Goal: Task Accomplishment & Management: Use online tool/utility

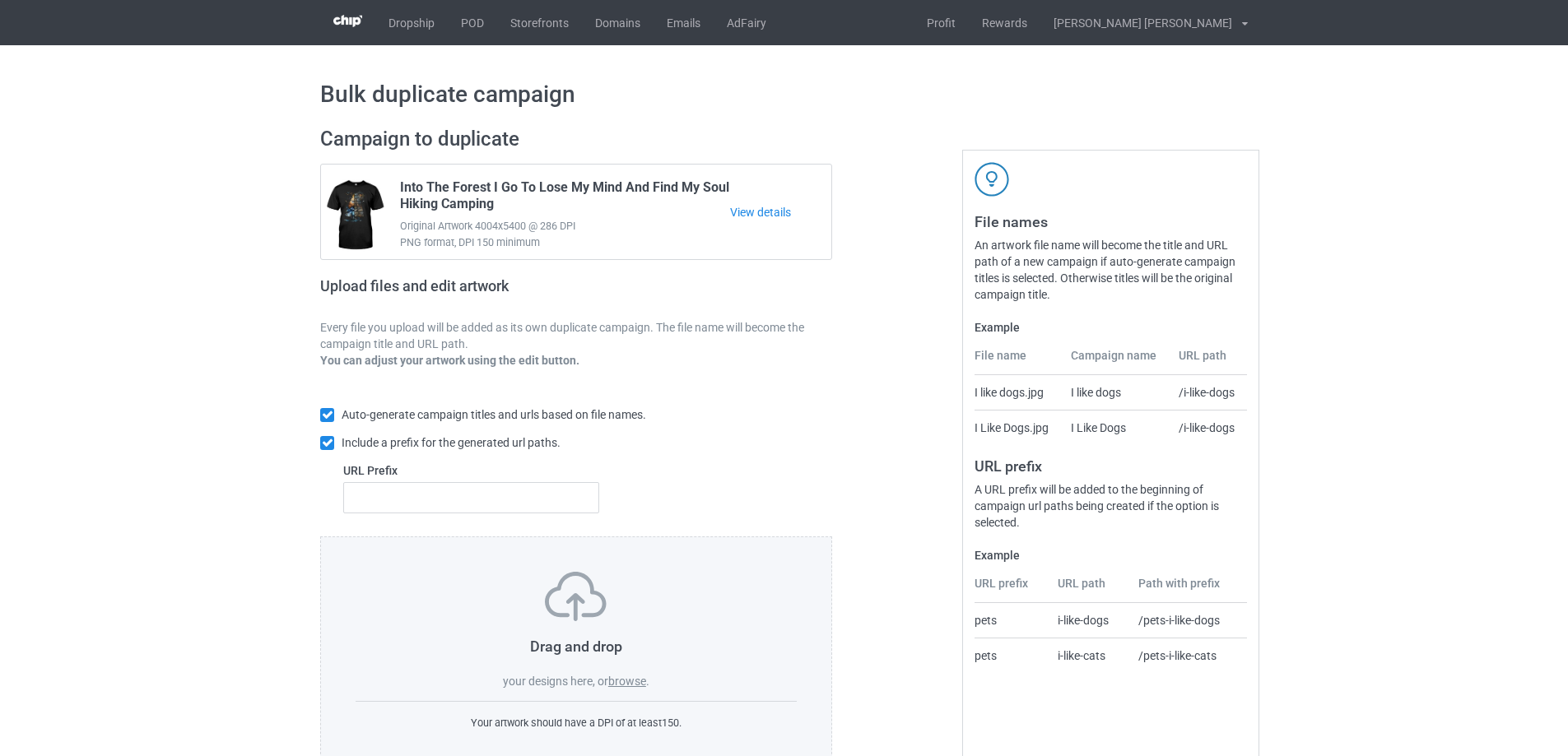
click at [640, 687] on label "browse" at bounding box center [628, 681] width 38 height 13
click at [0, 0] on input "browse" at bounding box center [0, 0] width 0 height 0
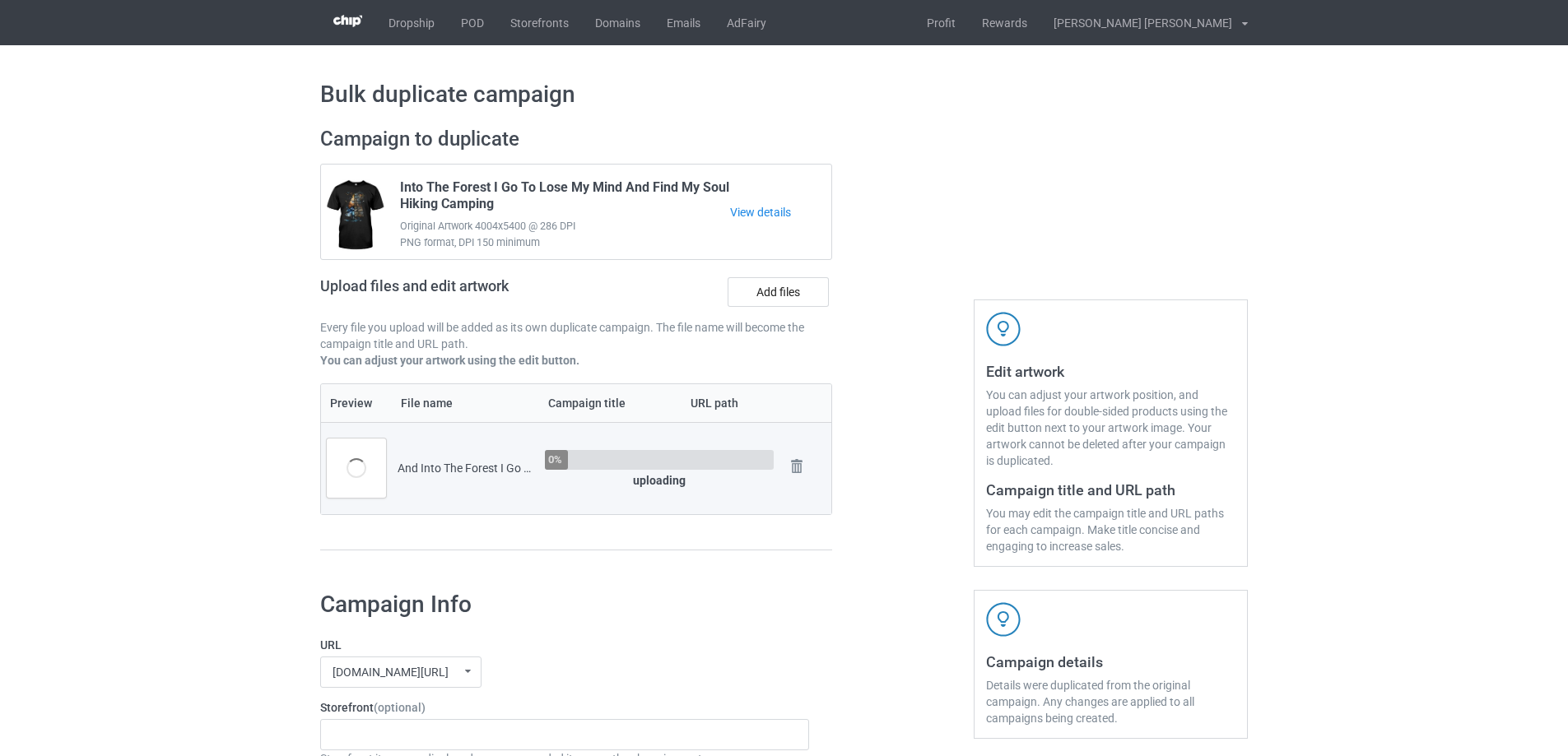
scroll to position [247, 0]
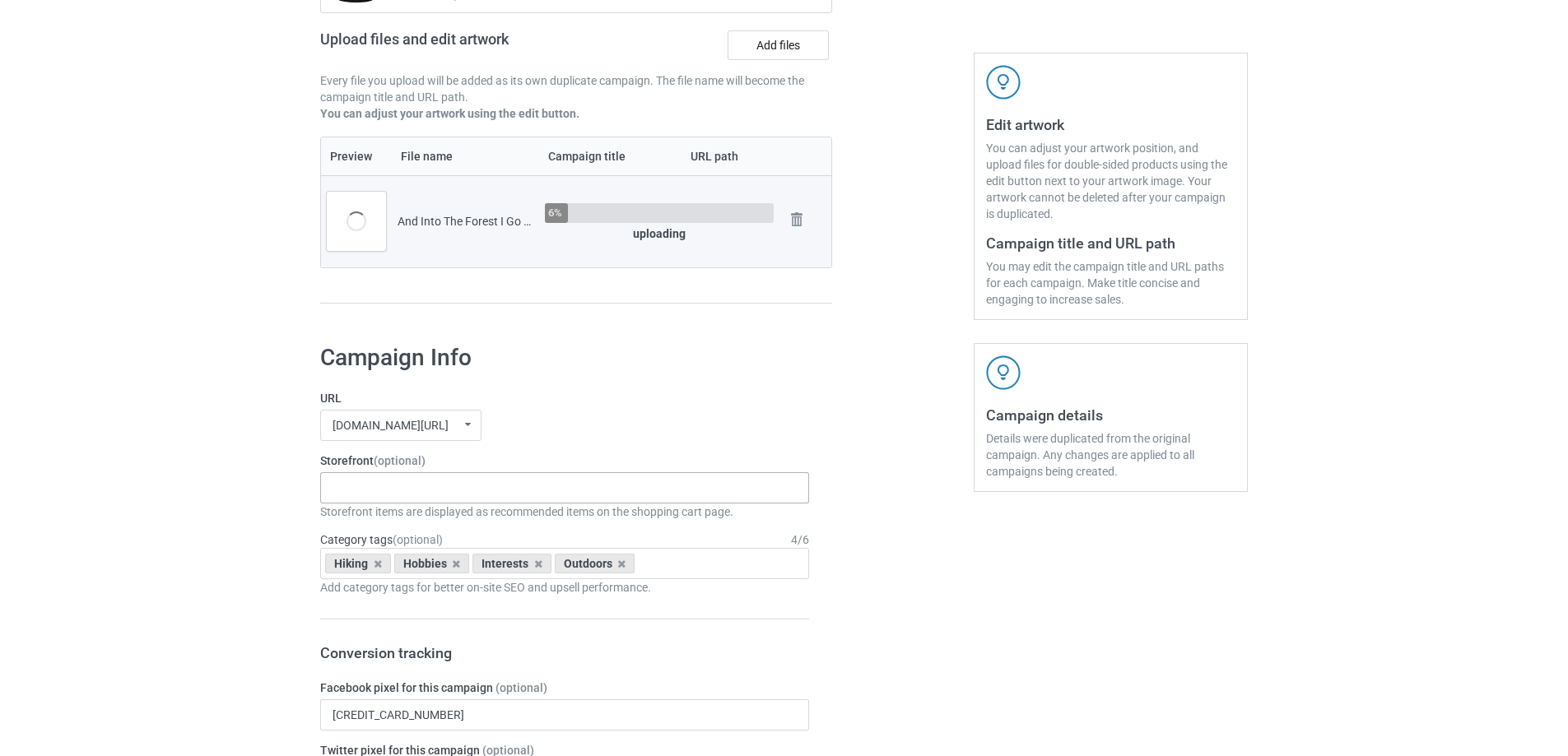
click at [375, 500] on div "Gifts For Hunter 2025 Gifts For Bikers No Hobby [DATE] Hide And Seek World Cham…" at bounding box center [564, 488] width 489 height 31
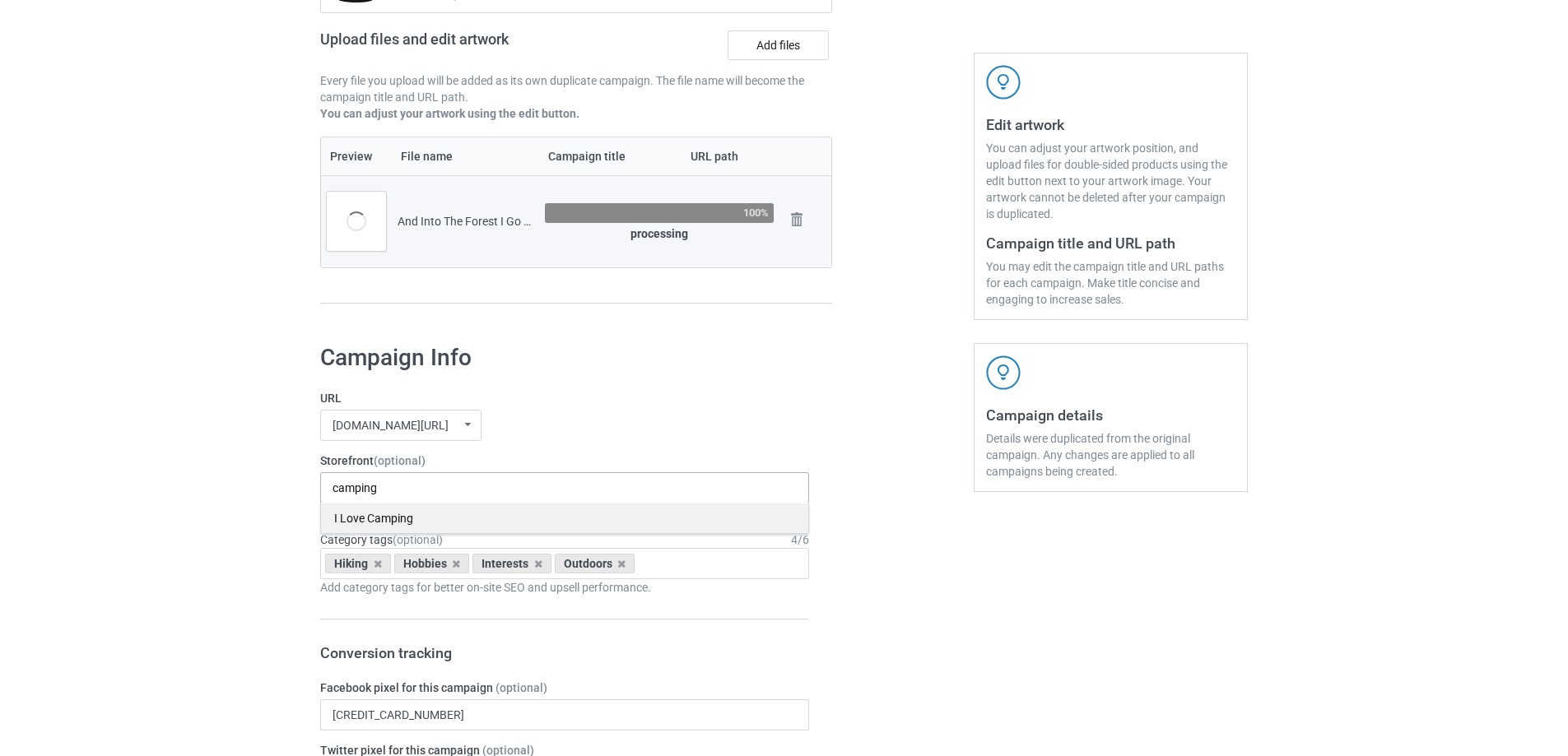
type input "camping"
click at [379, 520] on div "I Love Camping" at bounding box center [565, 518] width 488 height 30
type input "hiking"
click at [449, 512] on div "I Love Hiking" at bounding box center [565, 518] width 488 height 30
click at [678, 570] on div "Hiking Hobbies Interests Outdoors Age > 1-19 > 1 Age > 1-12 Months > 1 Month Ag…" at bounding box center [564, 563] width 489 height 31
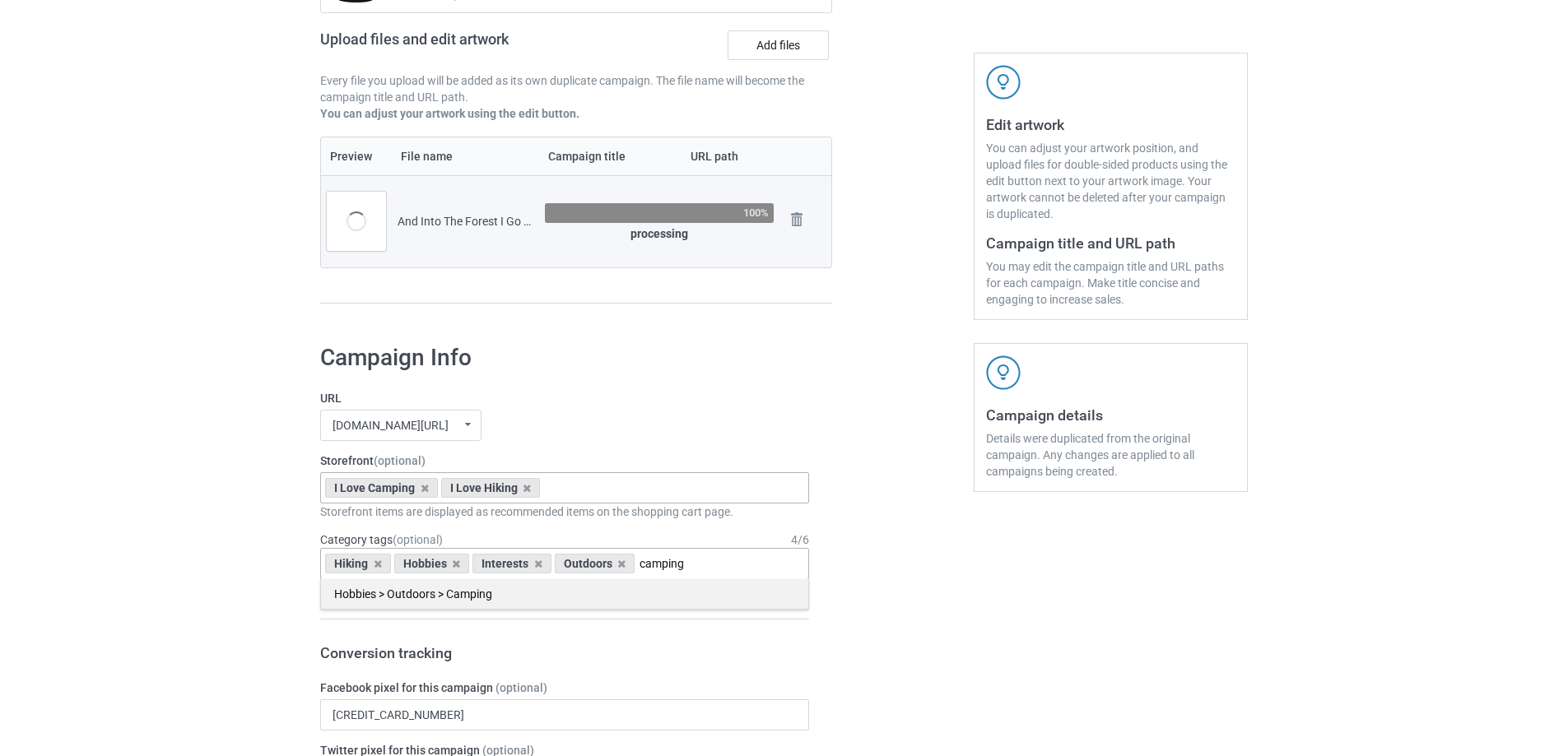
type input "camping"
click at [505, 594] on div "Hobbies > Outdoors > Camping" at bounding box center [565, 593] width 488 height 30
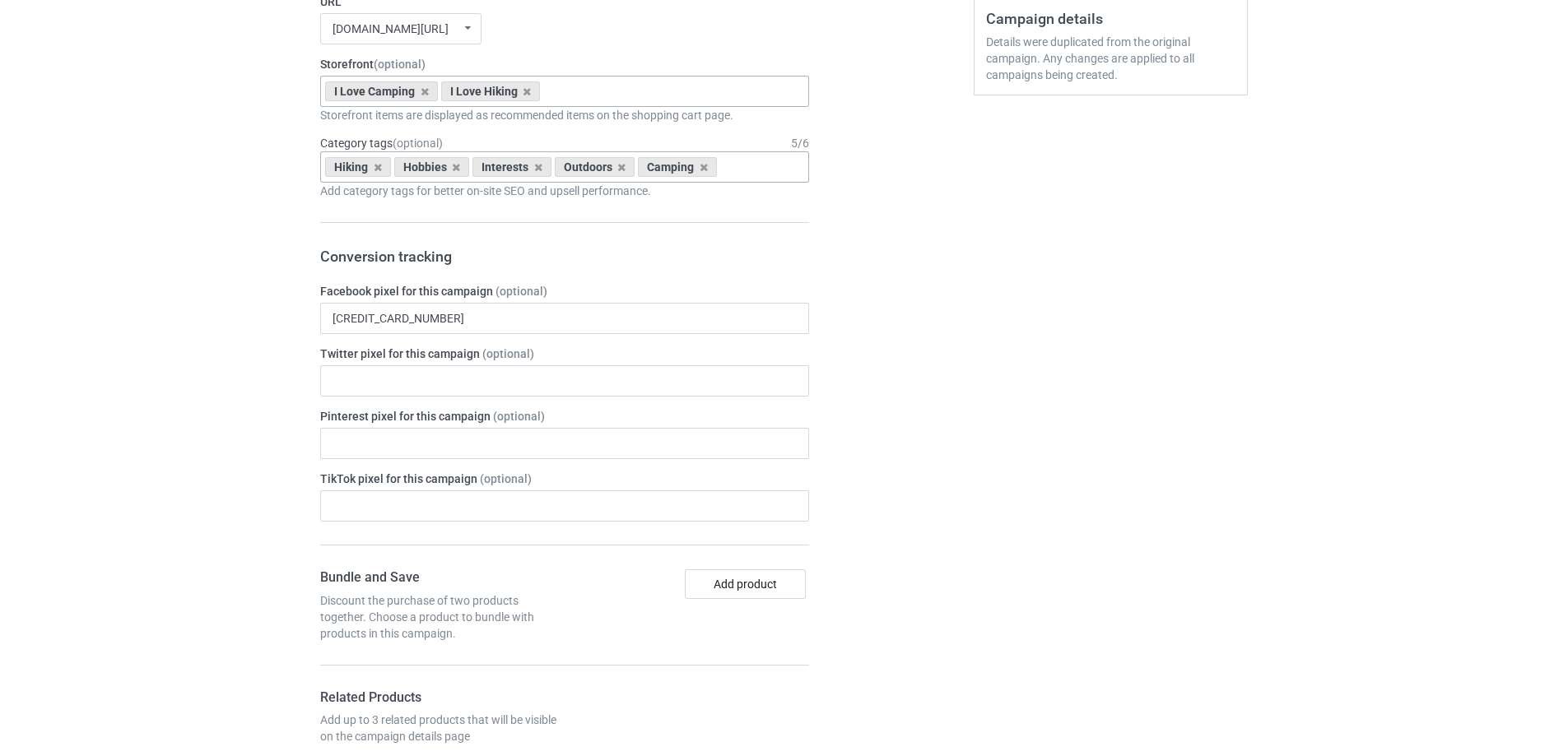
scroll to position [905, 0]
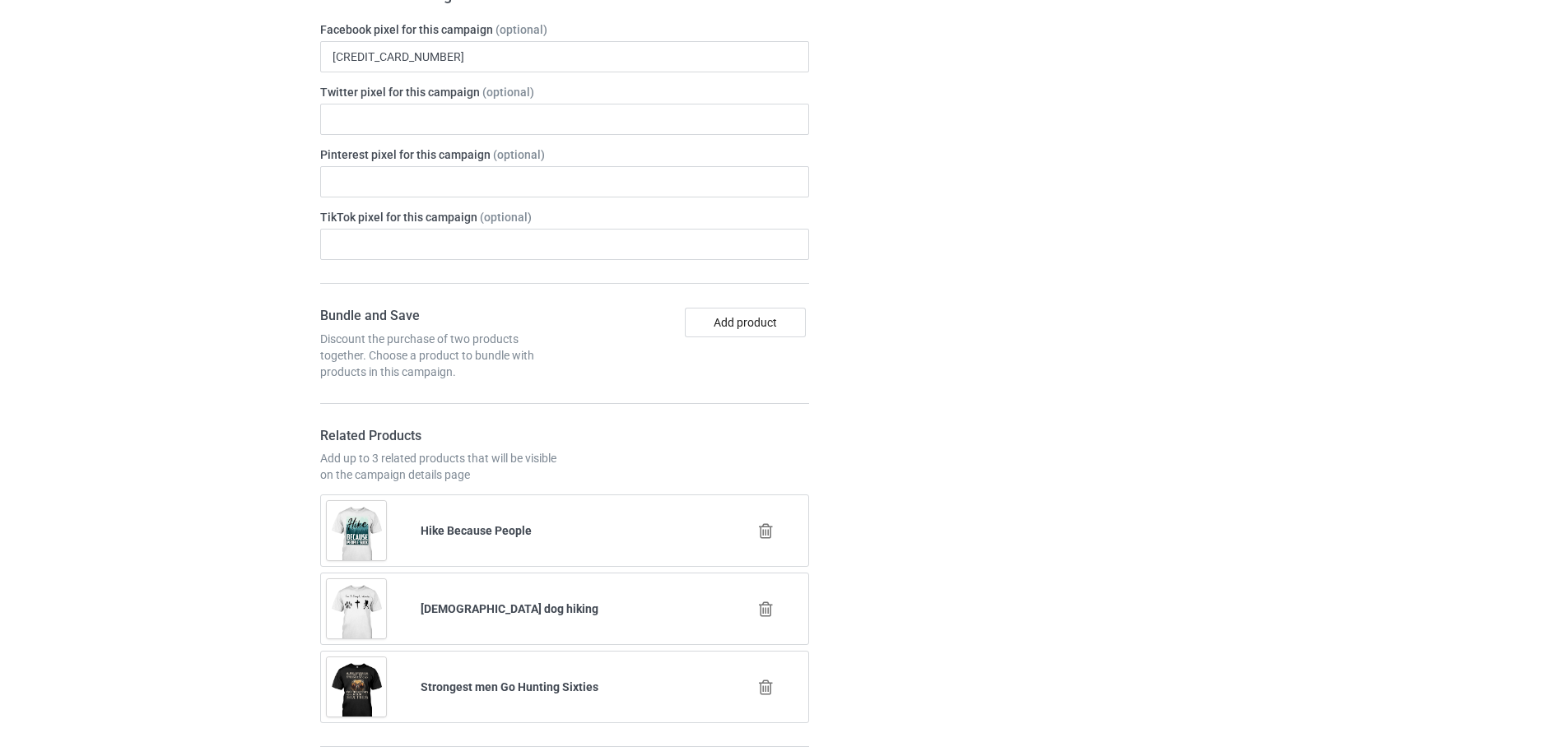
click at [766, 695] on icon at bounding box center [766, 687] width 21 height 17
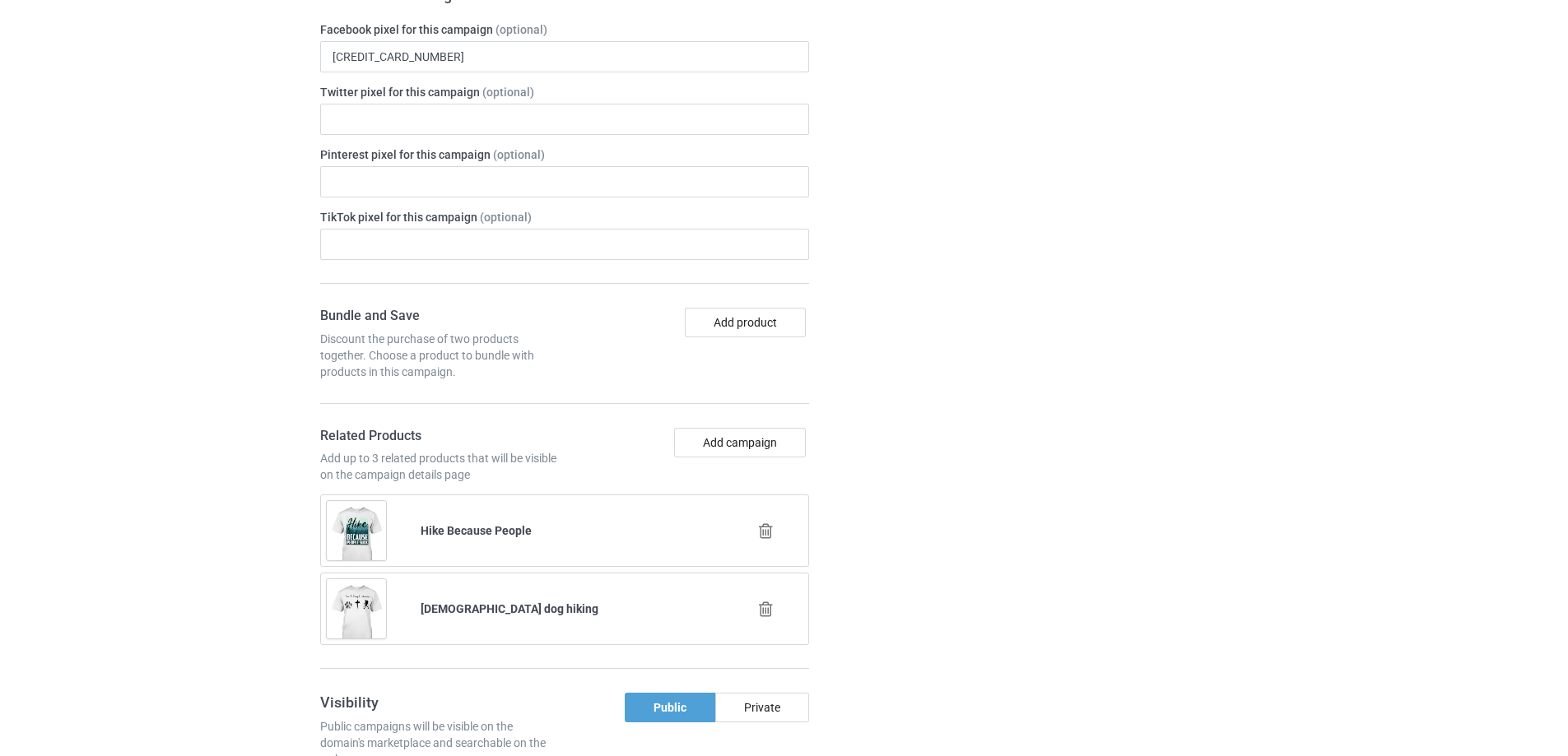
click at [769, 609] on icon at bounding box center [766, 610] width 21 height 17
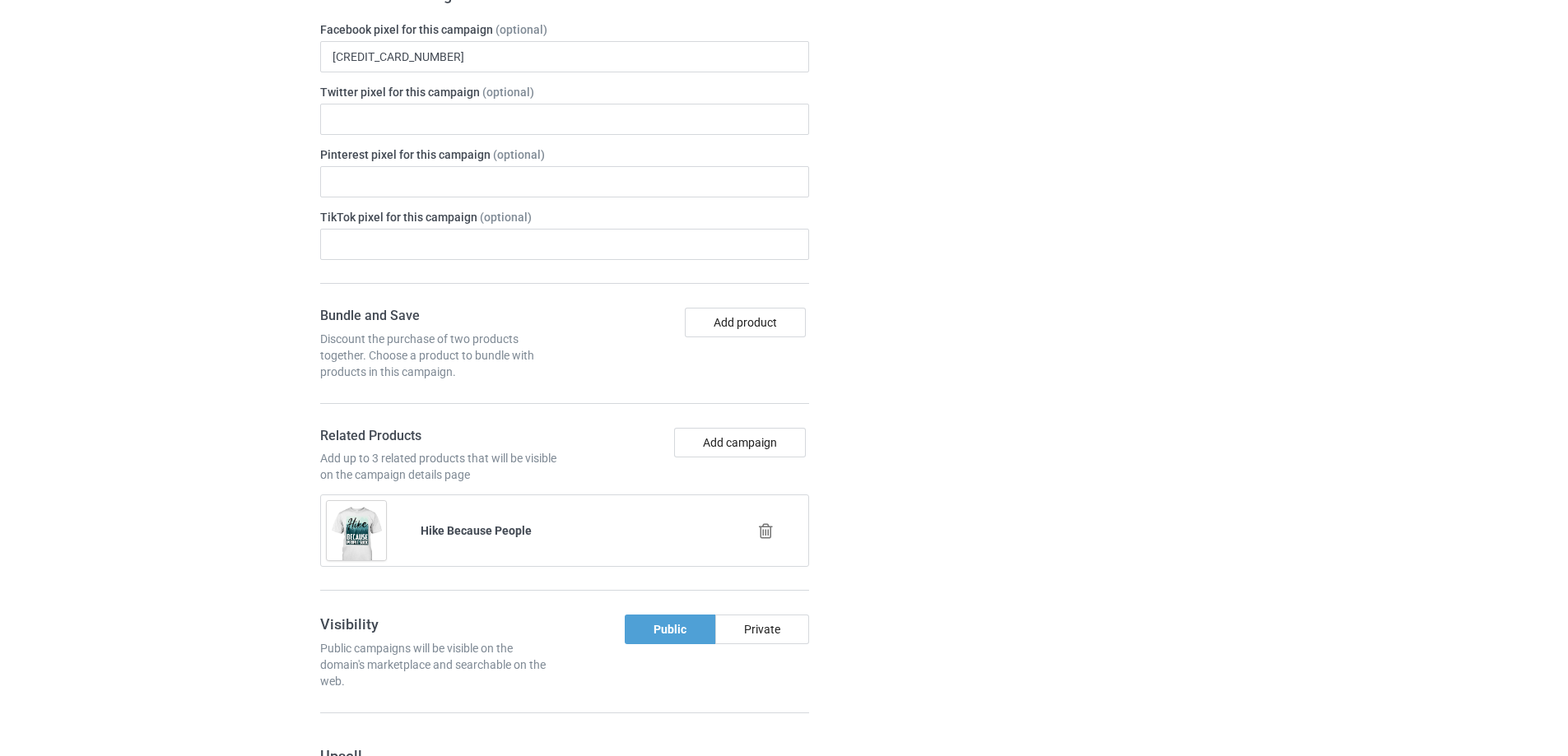
click at [761, 539] on icon at bounding box center [766, 531] width 21 height 17
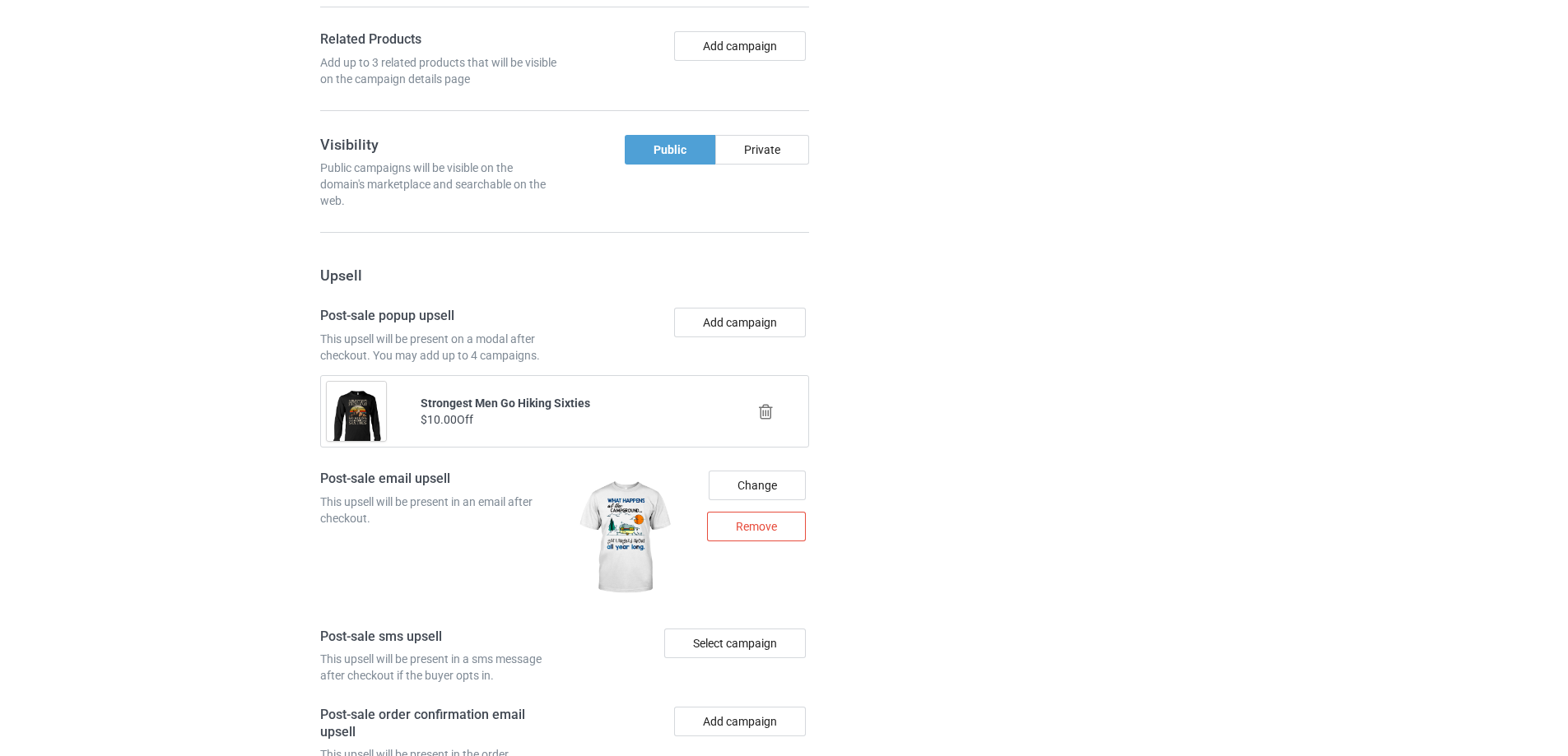
scroll to position [1331, 0]
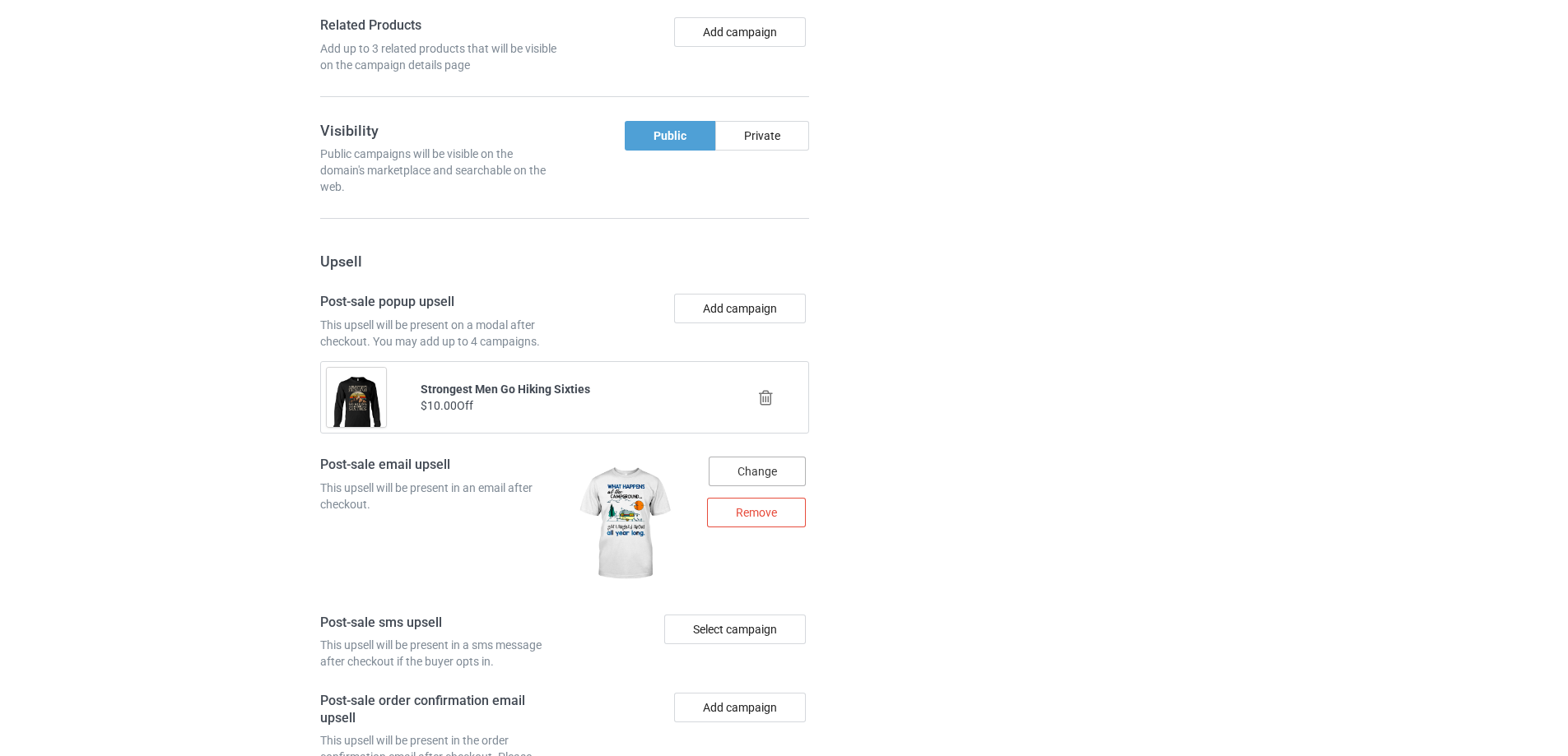
click at [762, 398] on icon at bounding box center [766, 398] width 21 height 17
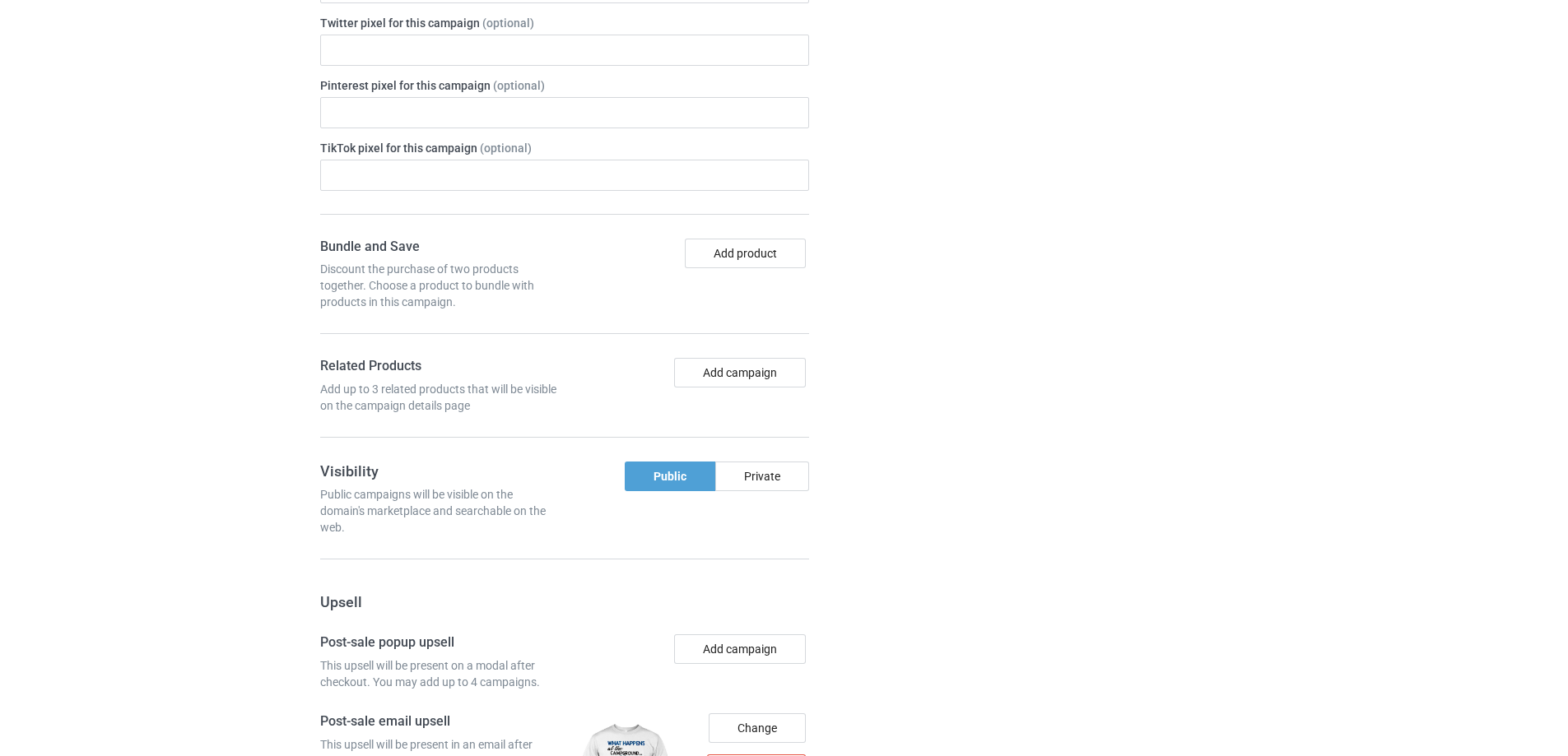
scroll to position [837, 0]
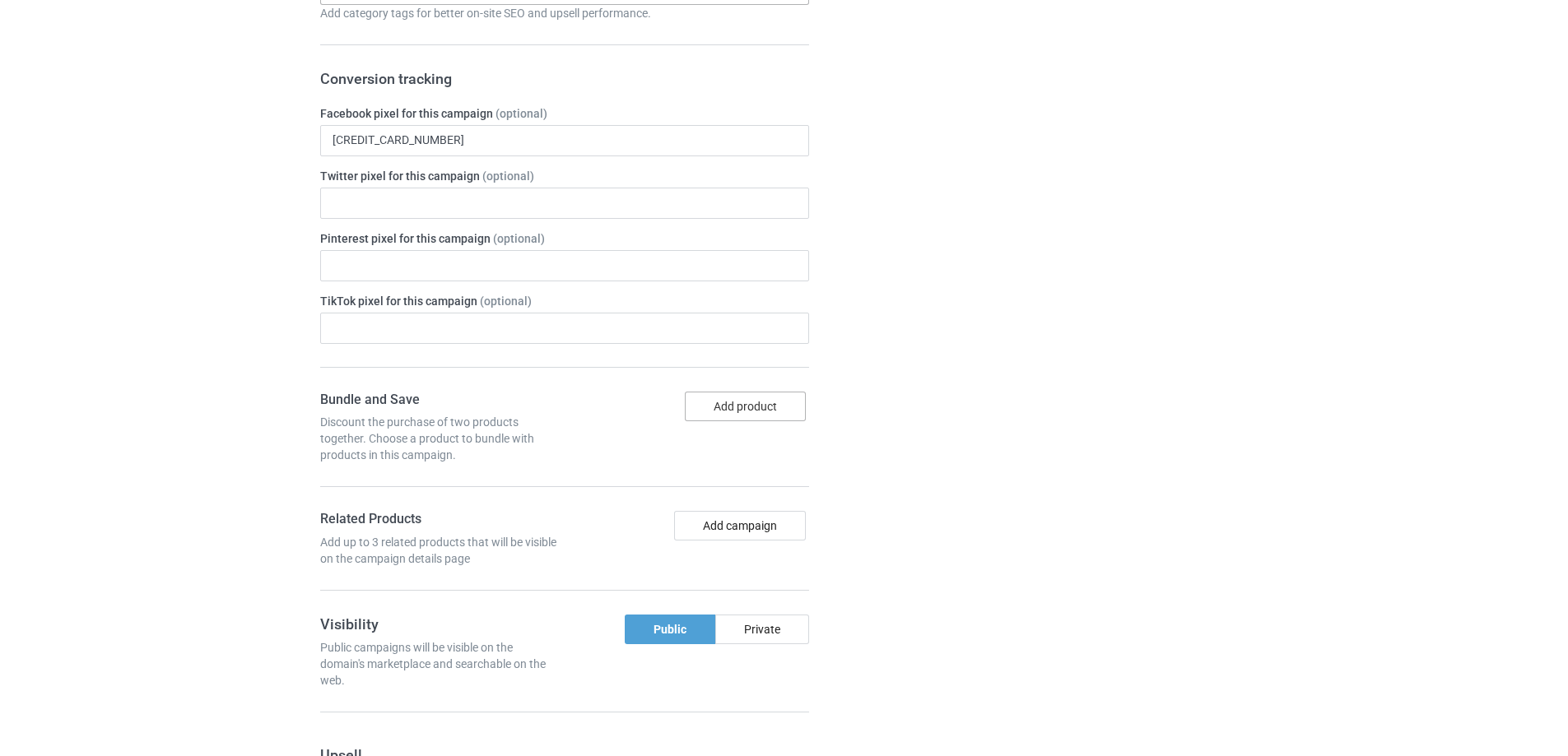
click at [743, 404] on button "Add product" at bounding box center [746, 406] width 121 height 29
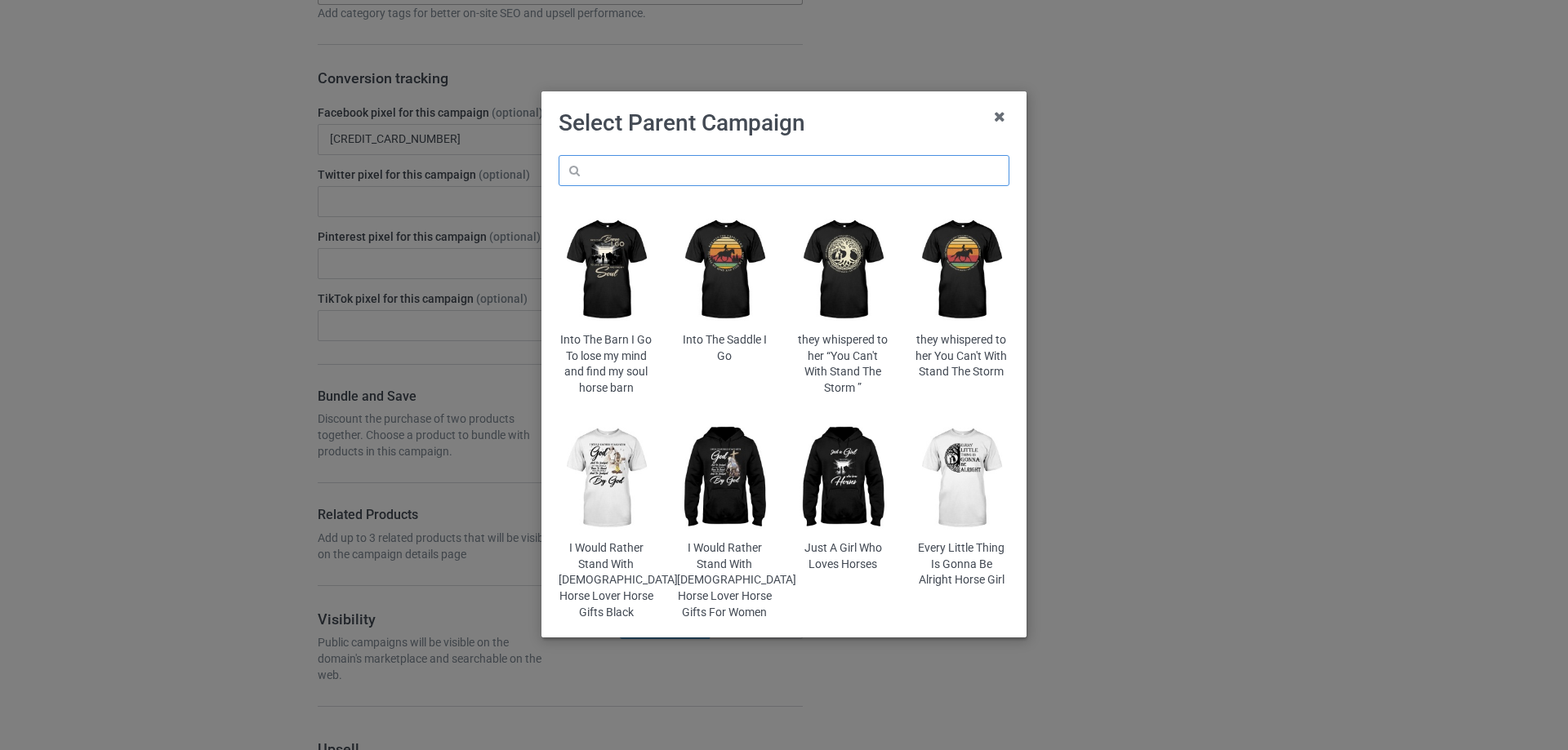
click at [623, 173] on input "text" at bounding box center [784, 170] width 451 height 31
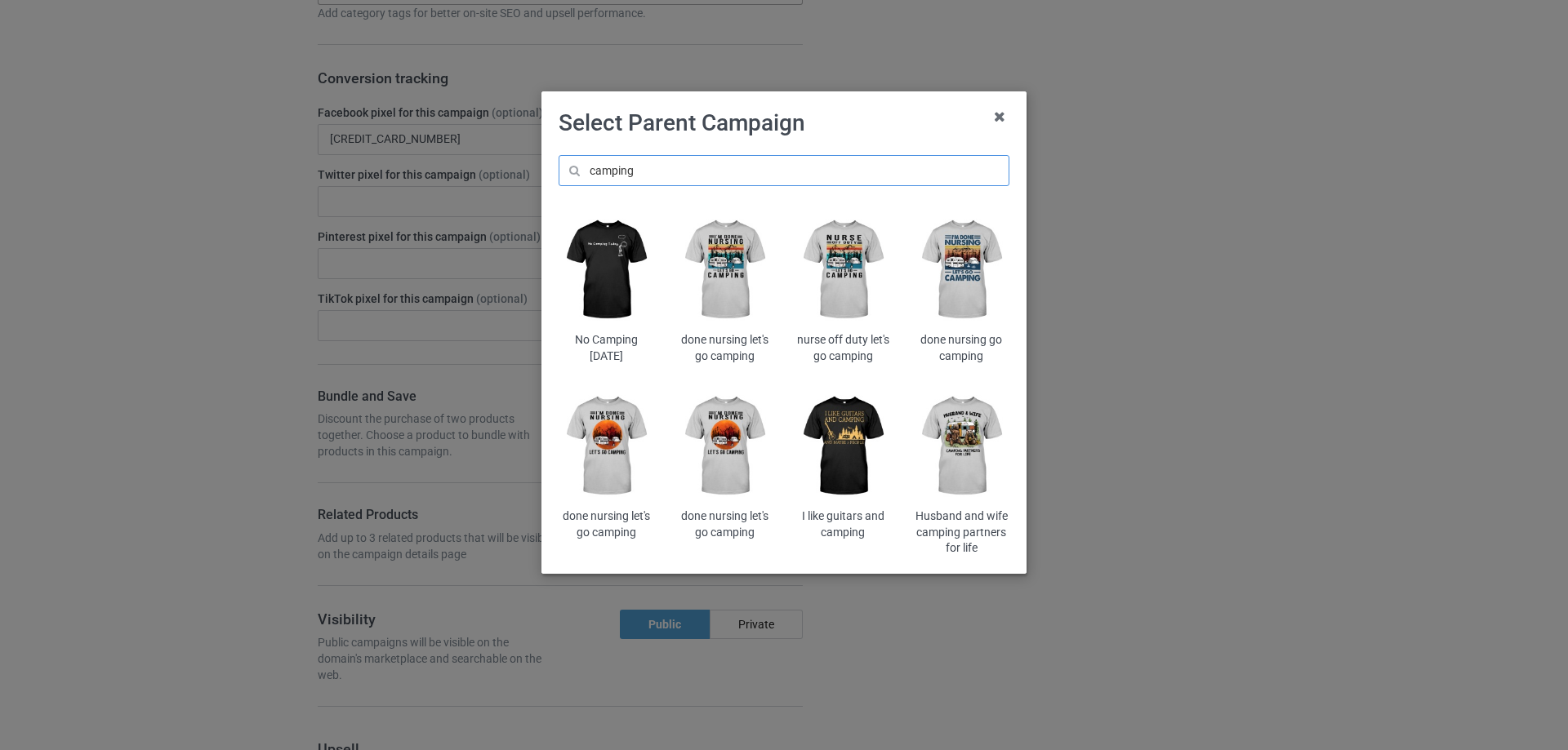
type input "camping"
click at [972, 445] on img at bounding box center [962, 446] width 96 height 119
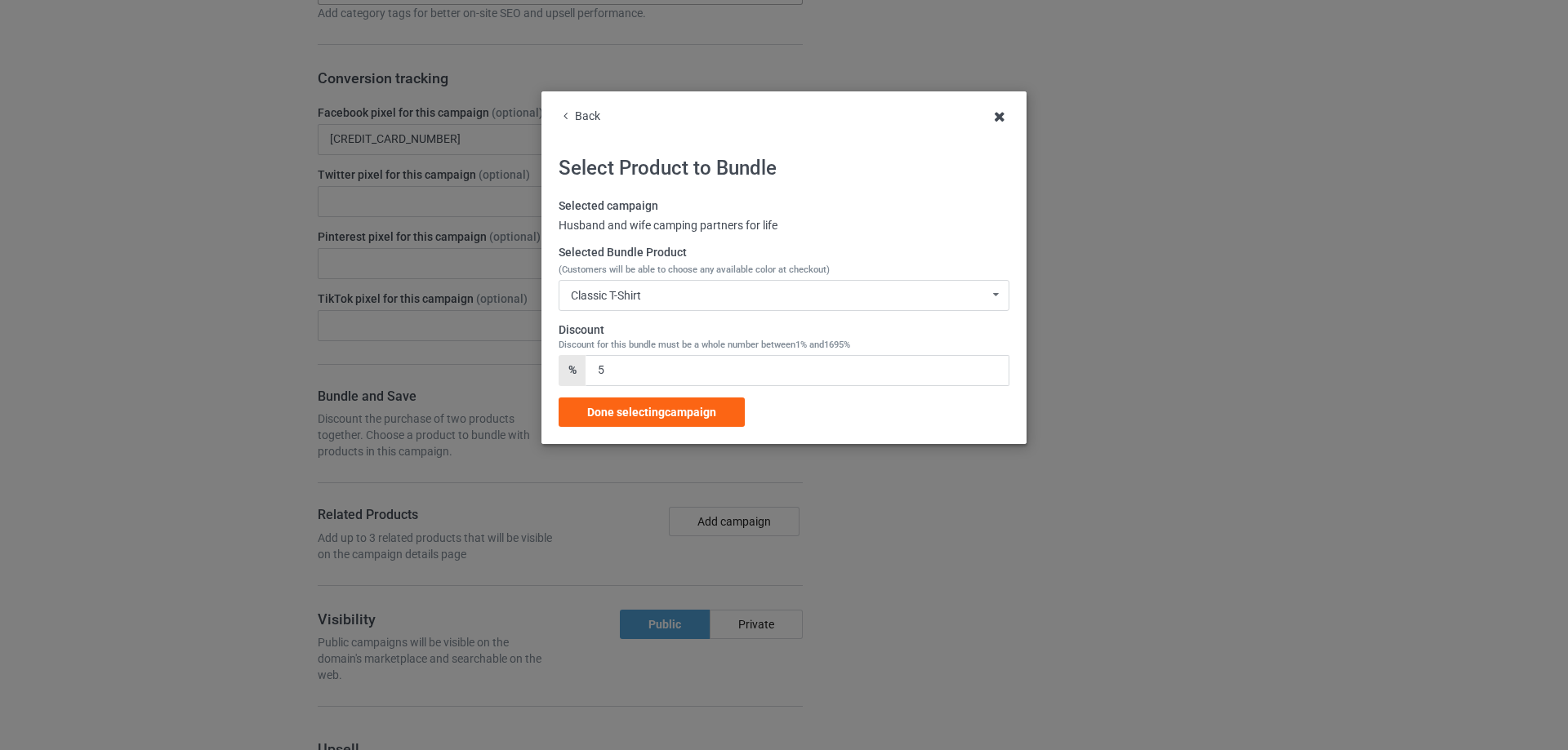
click at [1005, 113] on icon at bounding box center [1000, 117] width 26 height 26
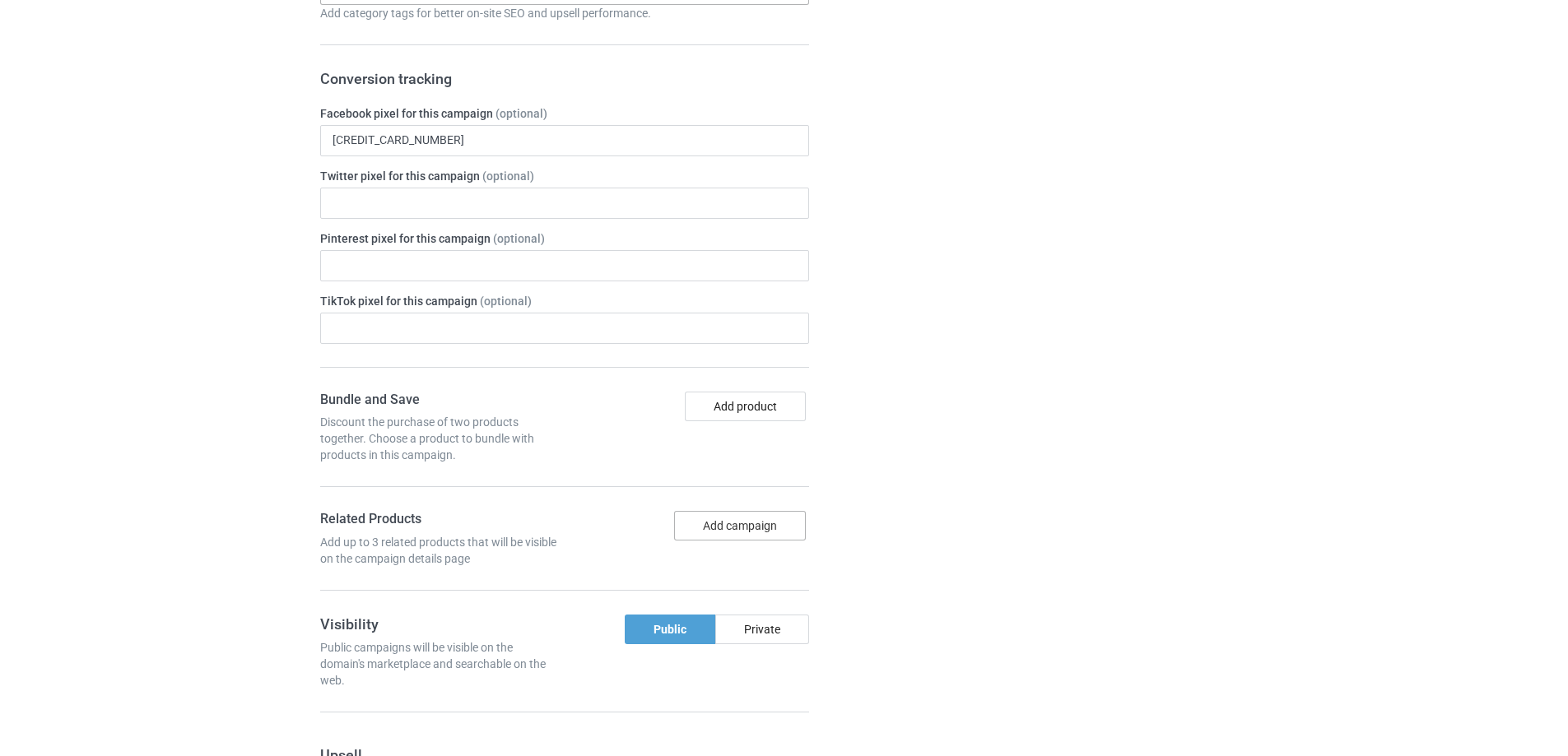
click at [740, 525] on button "Add campaign" at bounding box center [739, 525] width 131 height 29
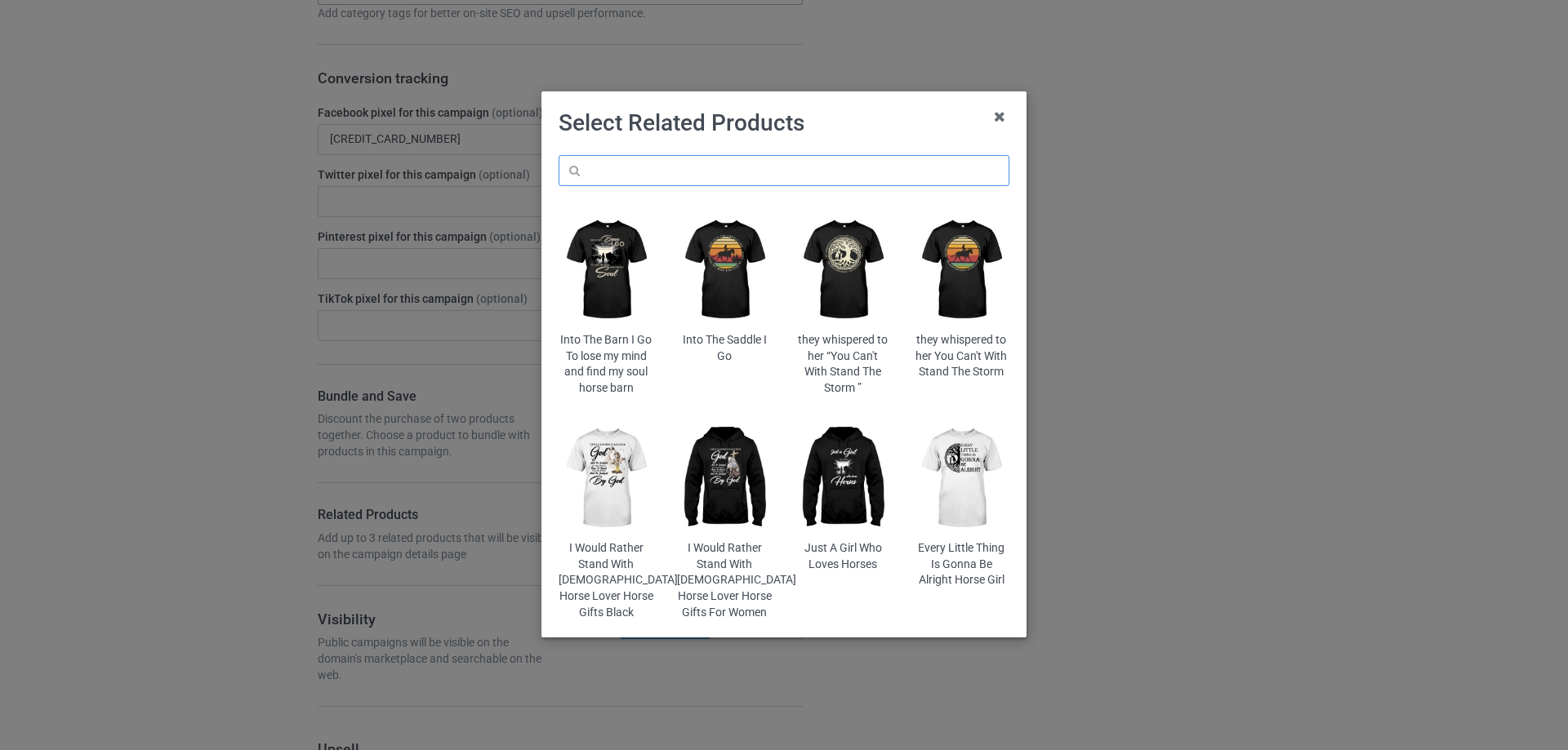
click at [636, 171] on input "text" at bounding box center [784, 170] width 451 height 31
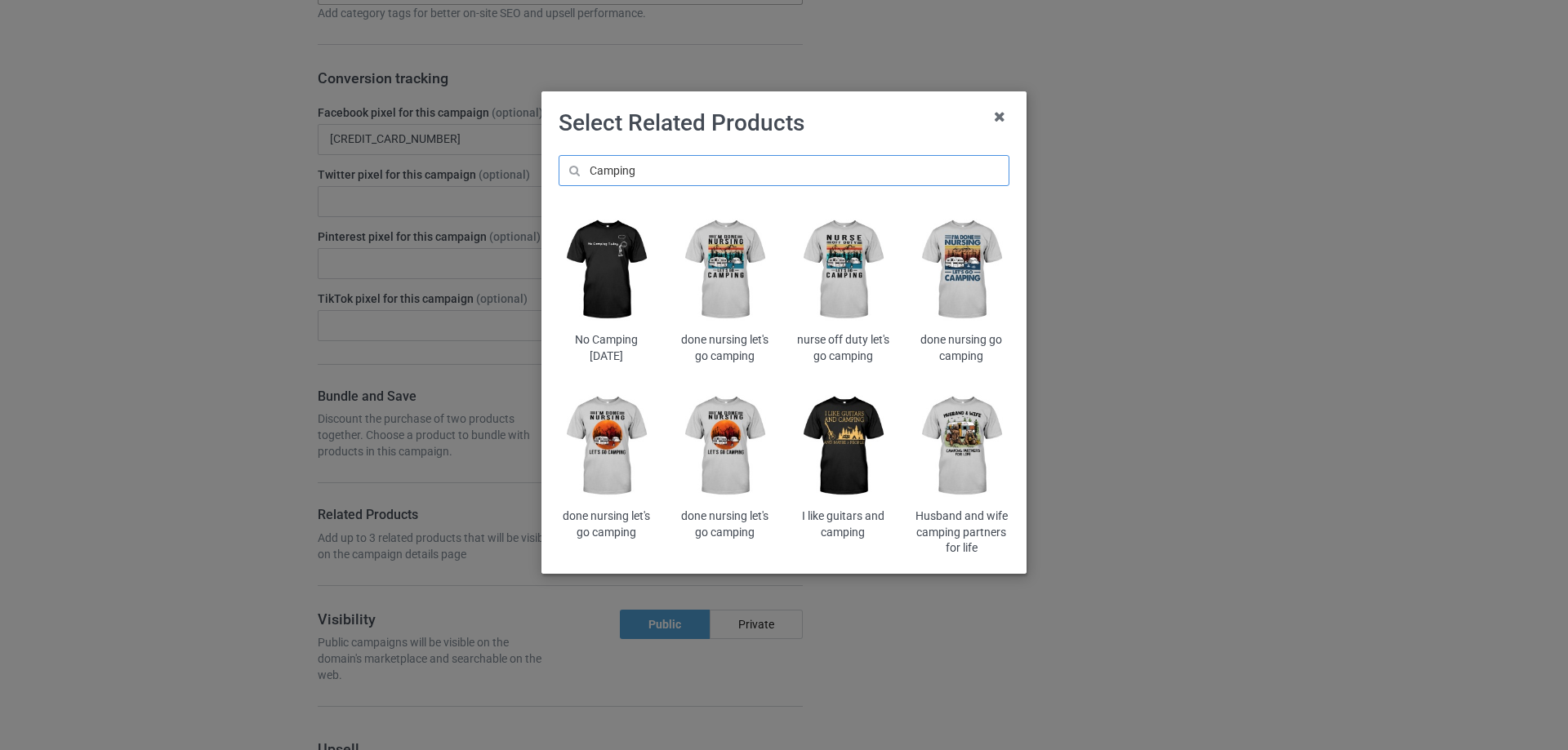
type input "Camping"
click at [975, 464] on img at bounding box center [962, 446] width 96 height 119
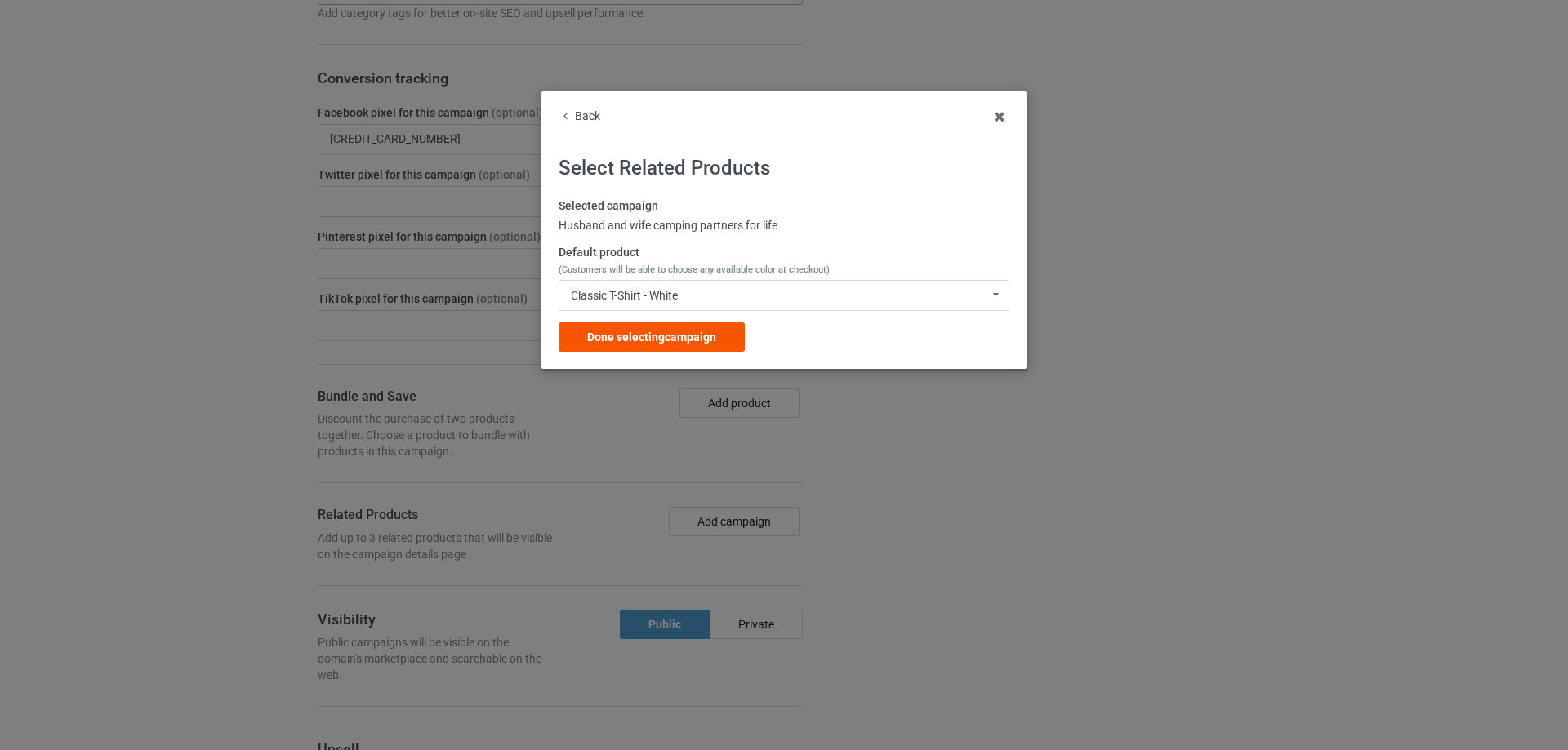
click at [684, 336] on span "Done selecting campaign" at bounding box center [652, 338] width 129 height 13
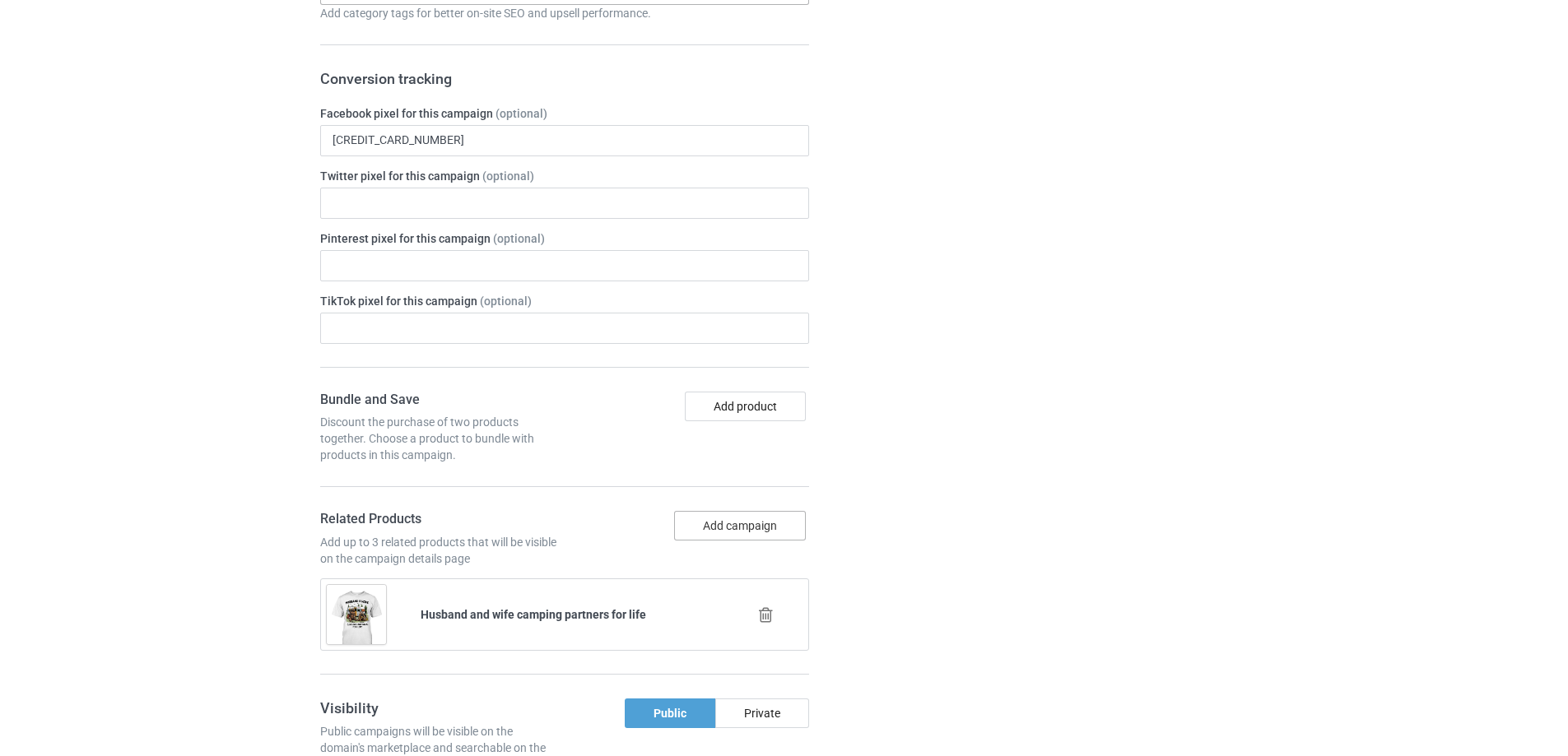
click at [732, 525] on button "Add campaign" at bounding box center [739, 525] width 131 height 29
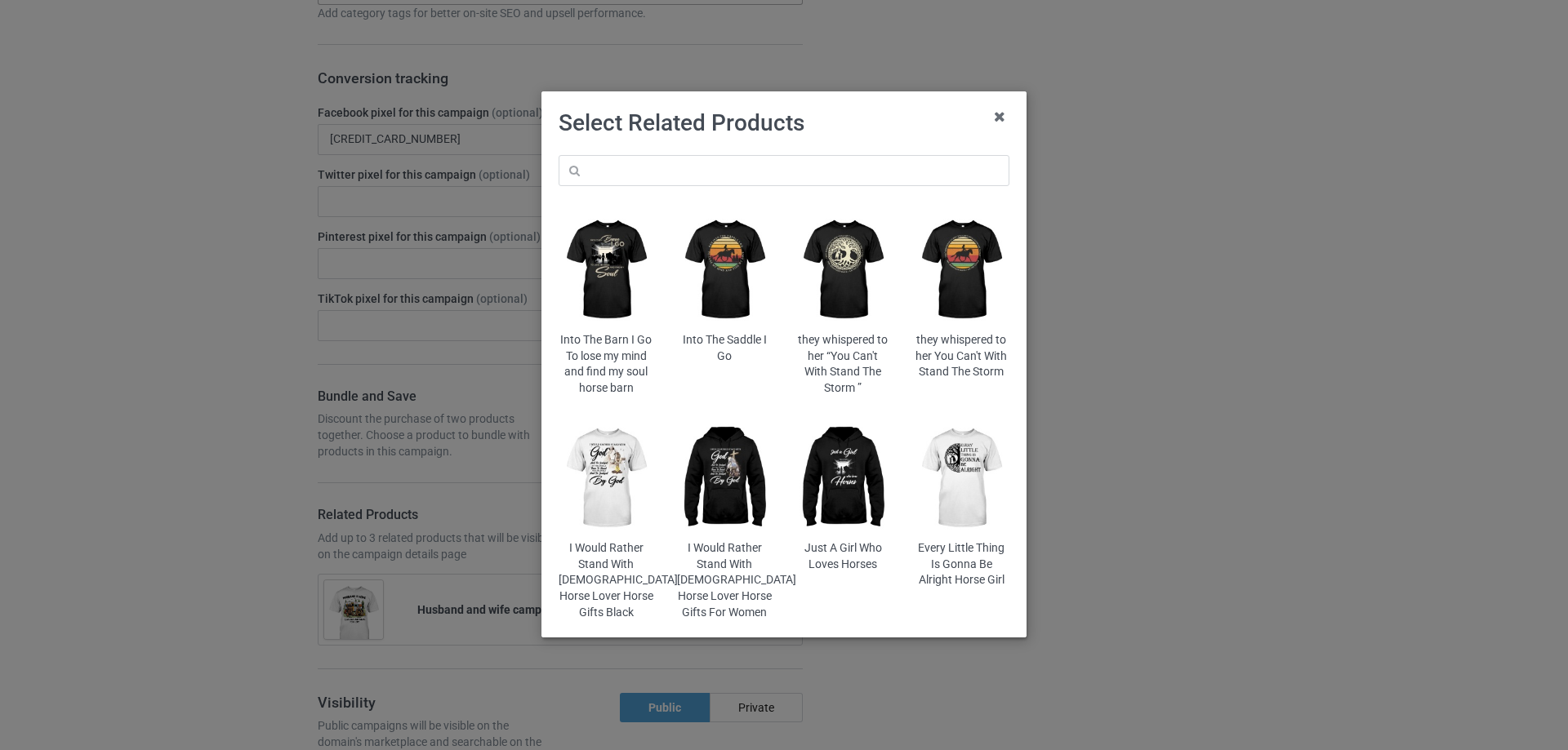
click at [624, 155] on div "Into The Barn I Go To lose my mind and find my soul horse barn Into The Saddle …" at bounding box center [783, 387] width 474 height 488
click at [625, 172] on input "text" at bounding box center [784, 170] width 451 height 31
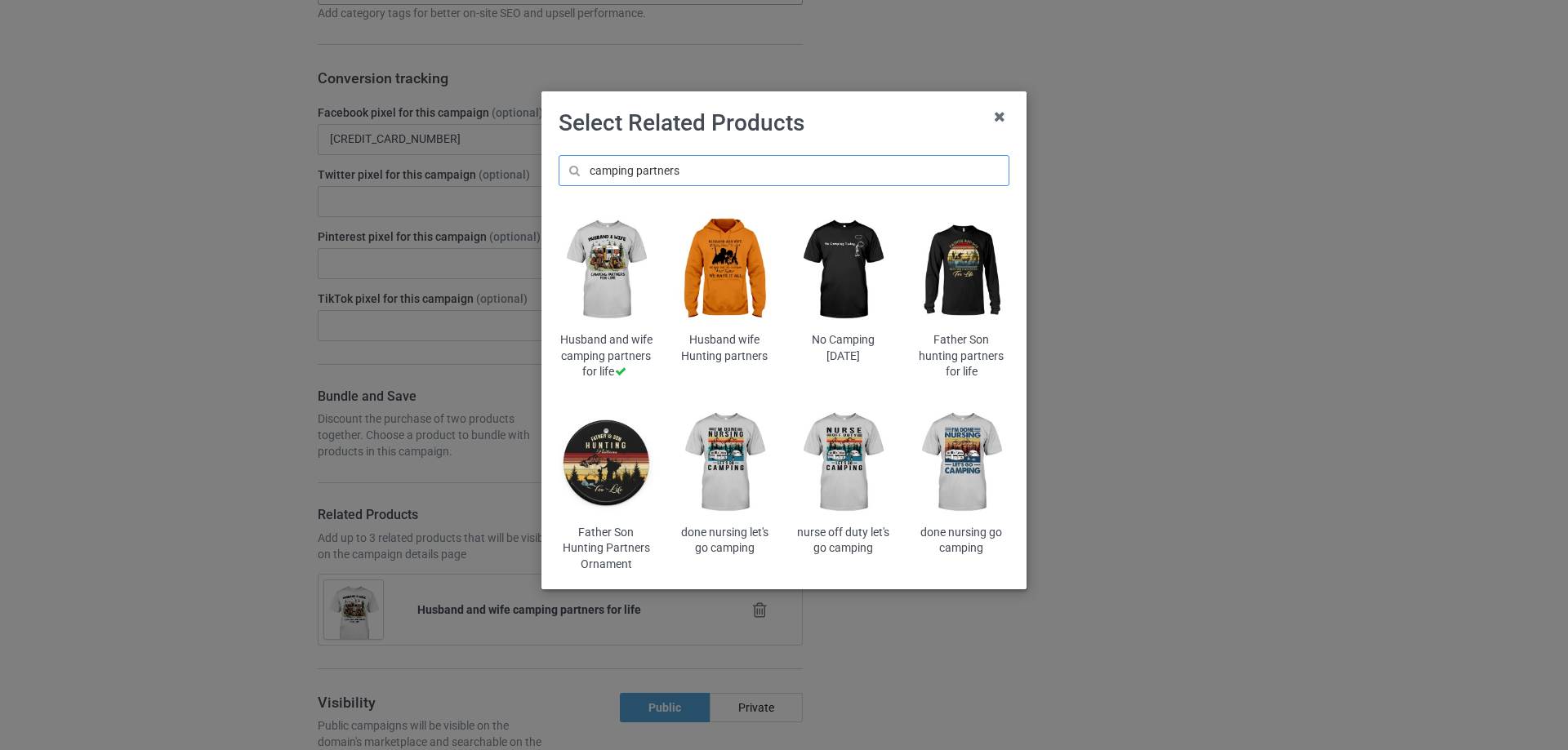
type input "camping partners"
click at [832, 294] on img at bounding box center [843, 270] width 96 height 119
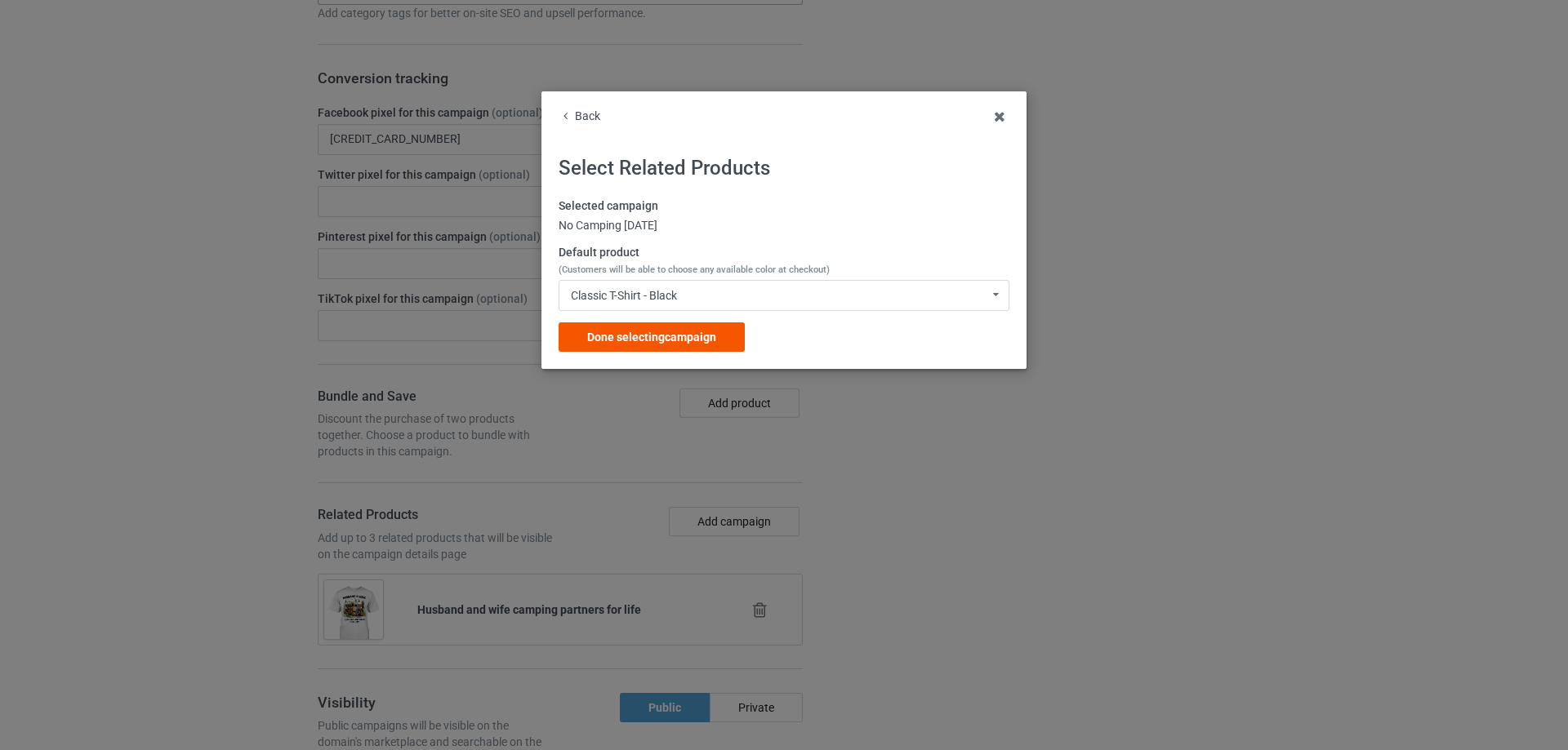
click at [659, 334] on span "Done selecting campaign" at bounding box center [652, 338] width 129 height 13
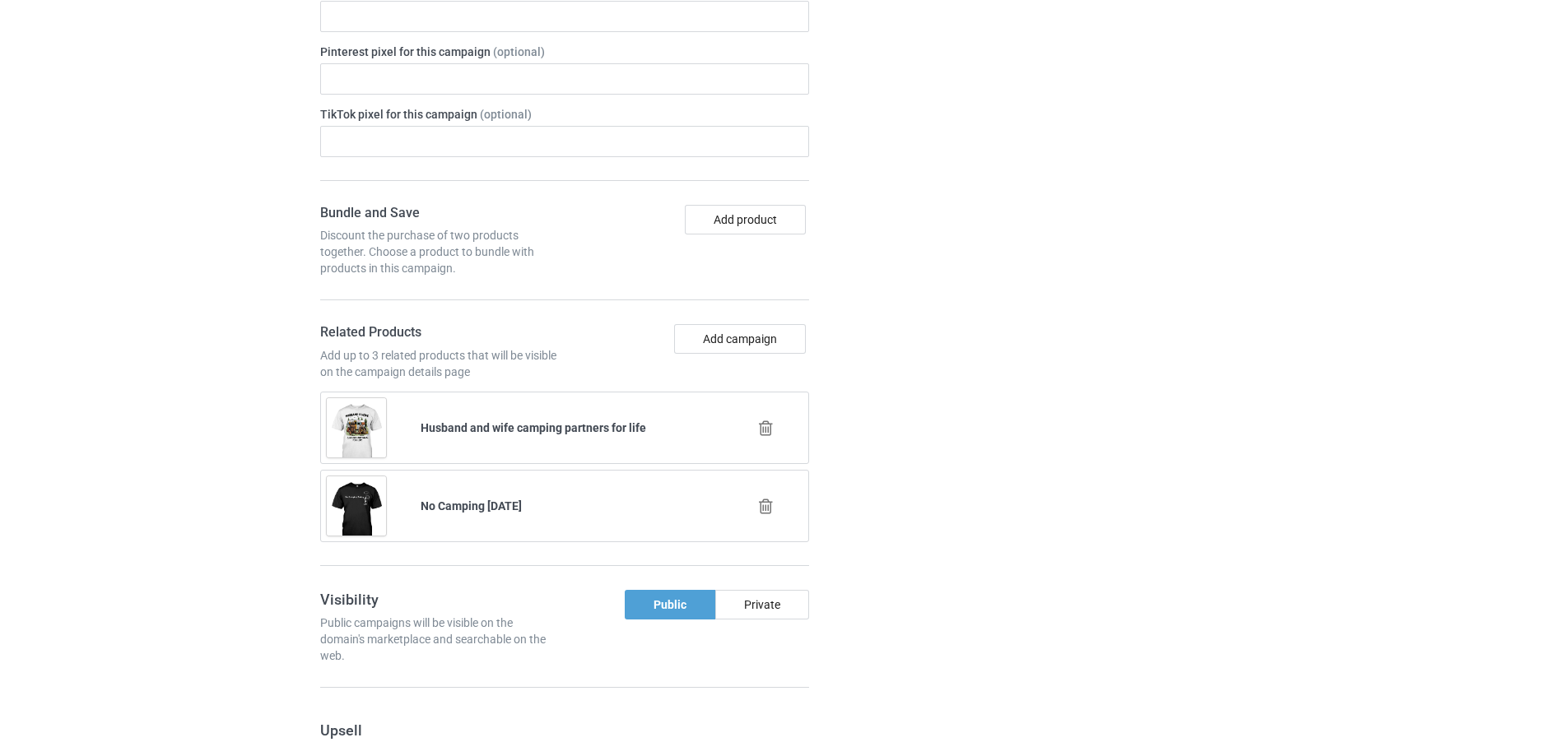
scroll to position [1084, 0]
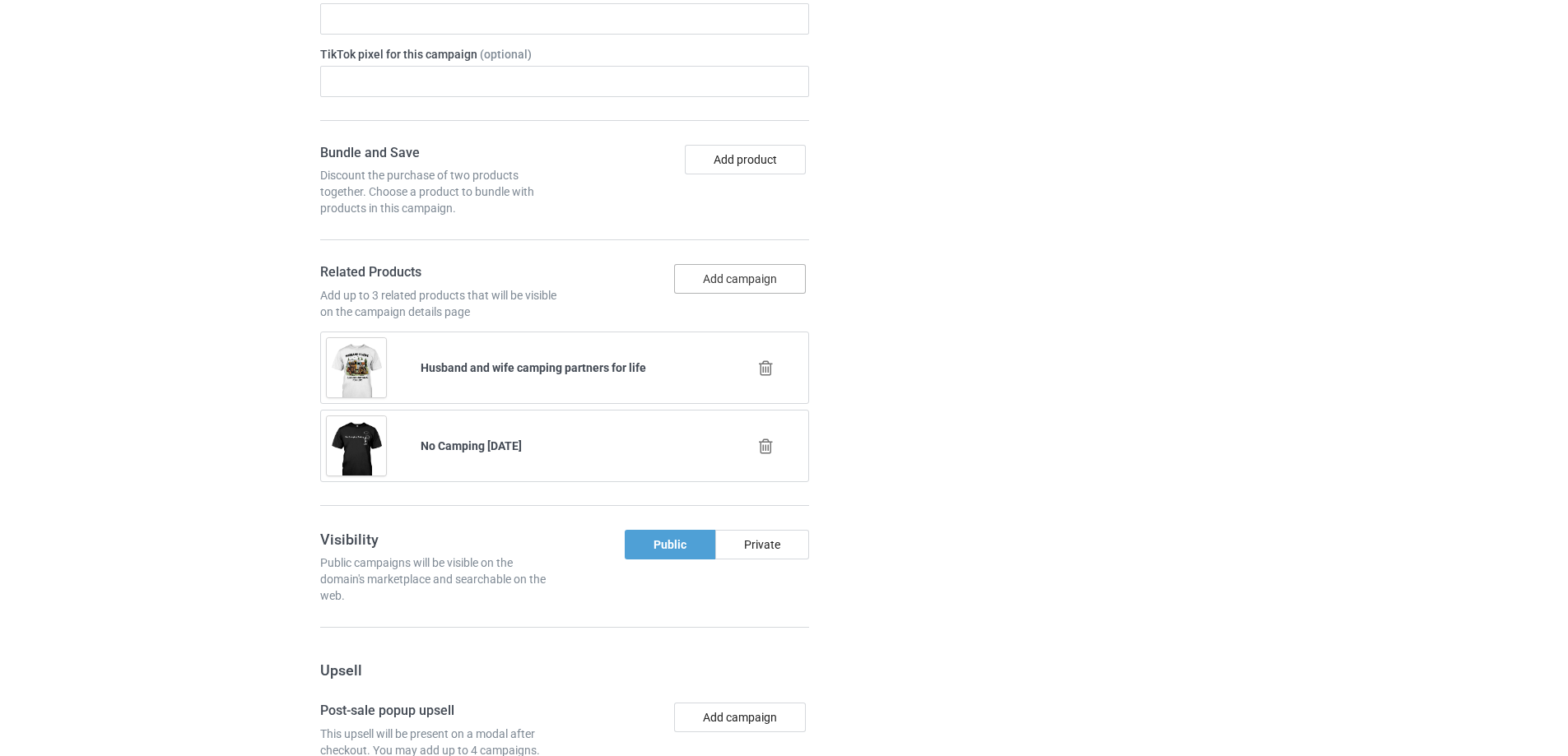
click at [713, 268] on button "Add campaign" at bounding box center [739, 279] width 131 height 29
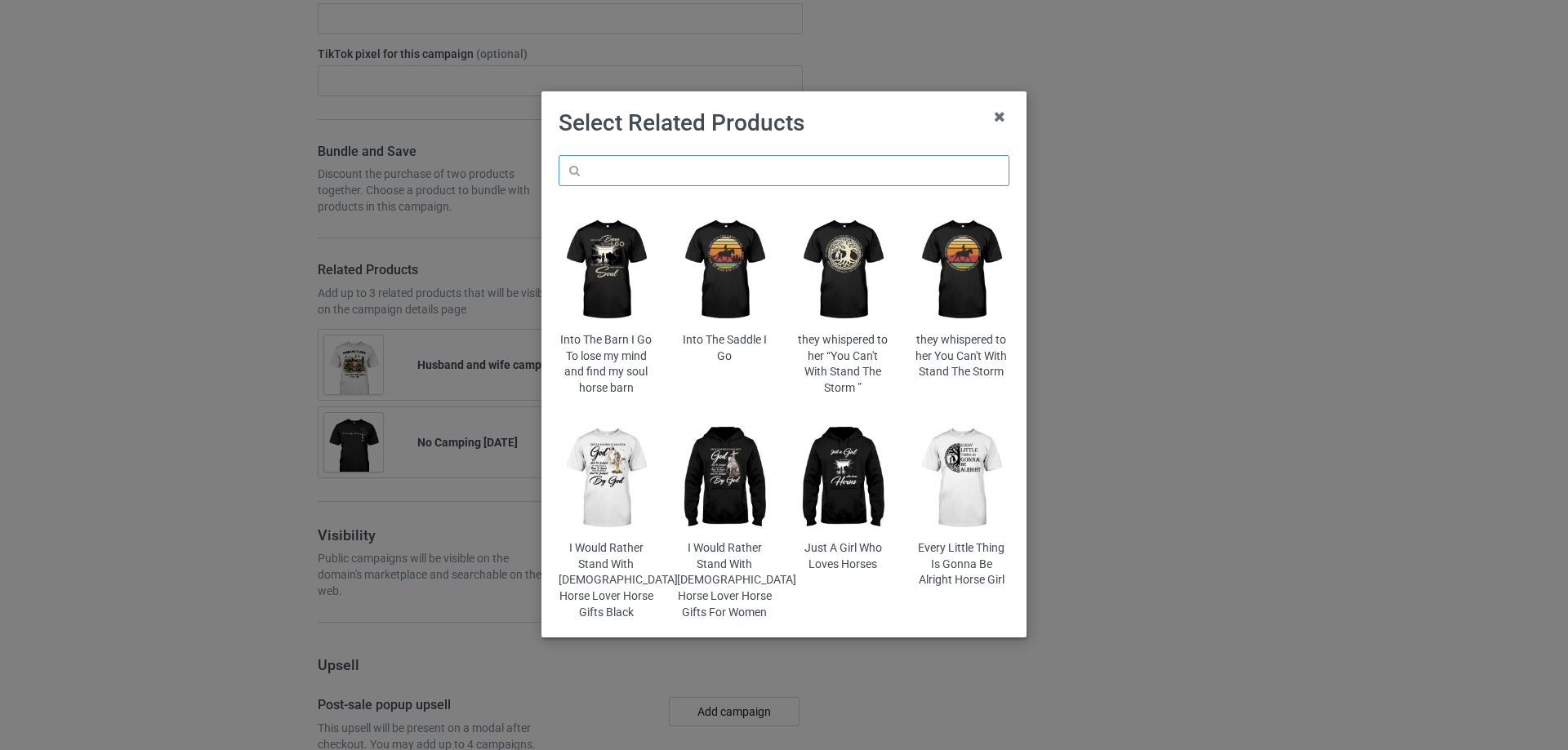
click at [638, 169] on input "text" at bounding box center [784, 170] width 451 height 31
type input "ư"
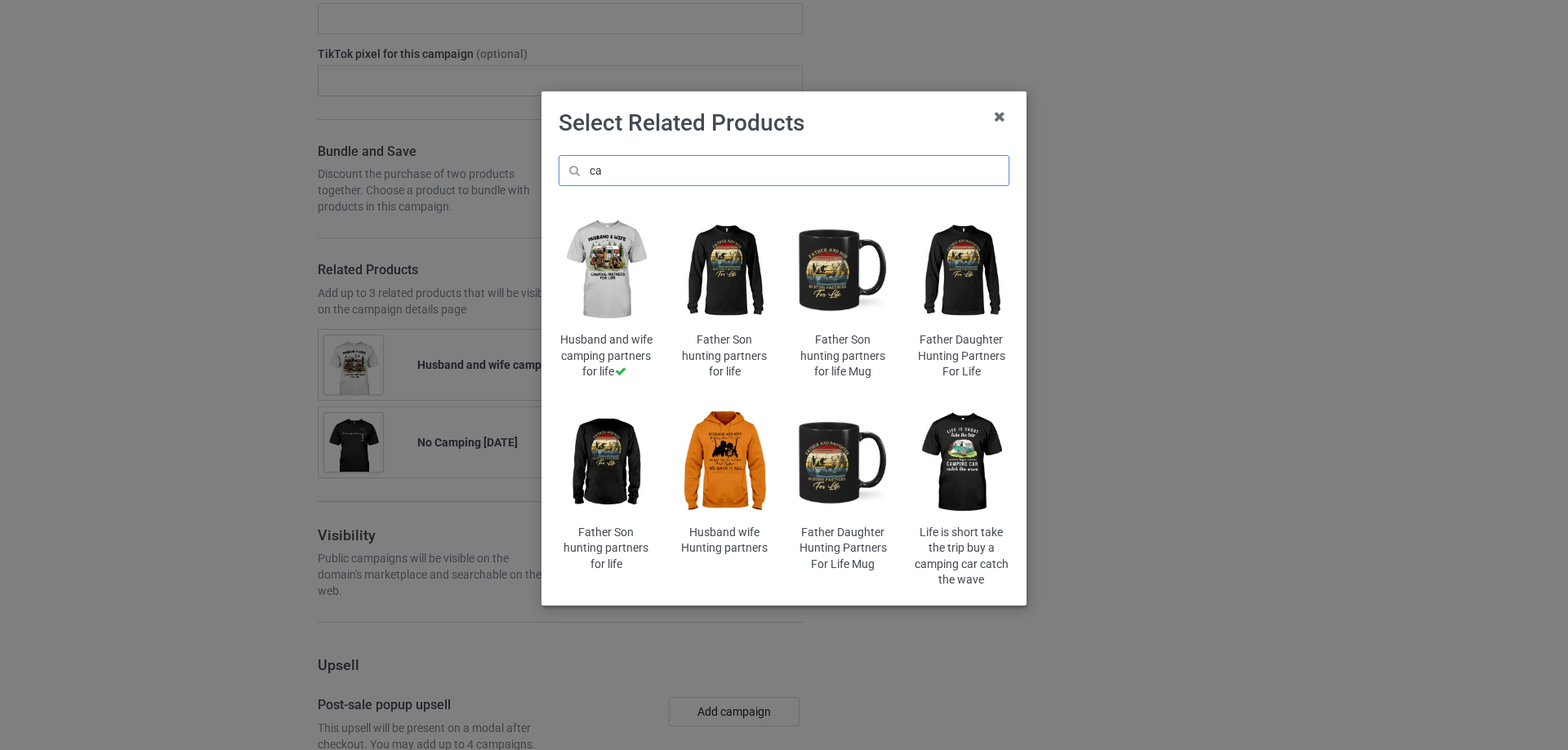
type input "c"
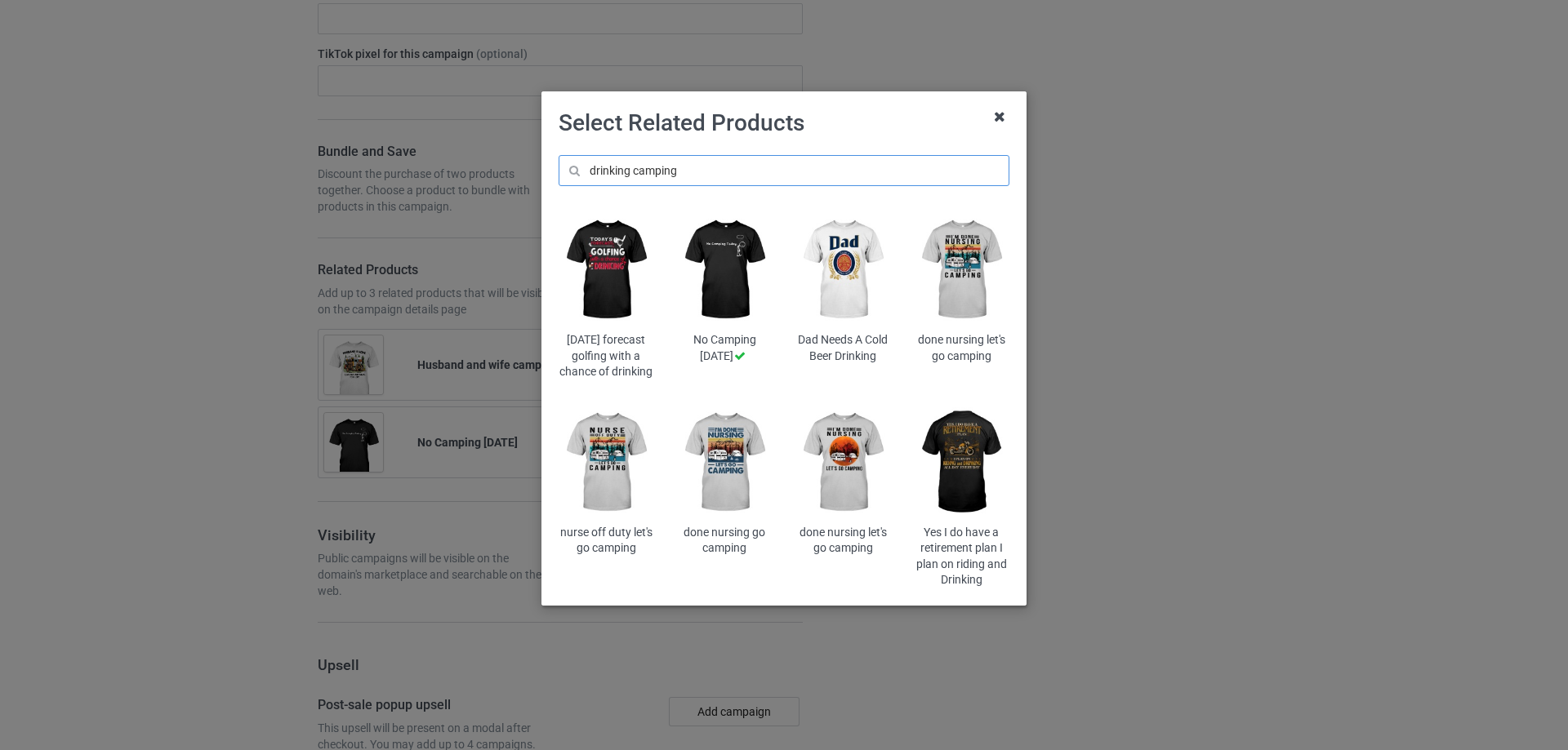
type input "drinking camping"
click at [1007, 116] on icon at bounding box center [1000, 117] width 26 height 26
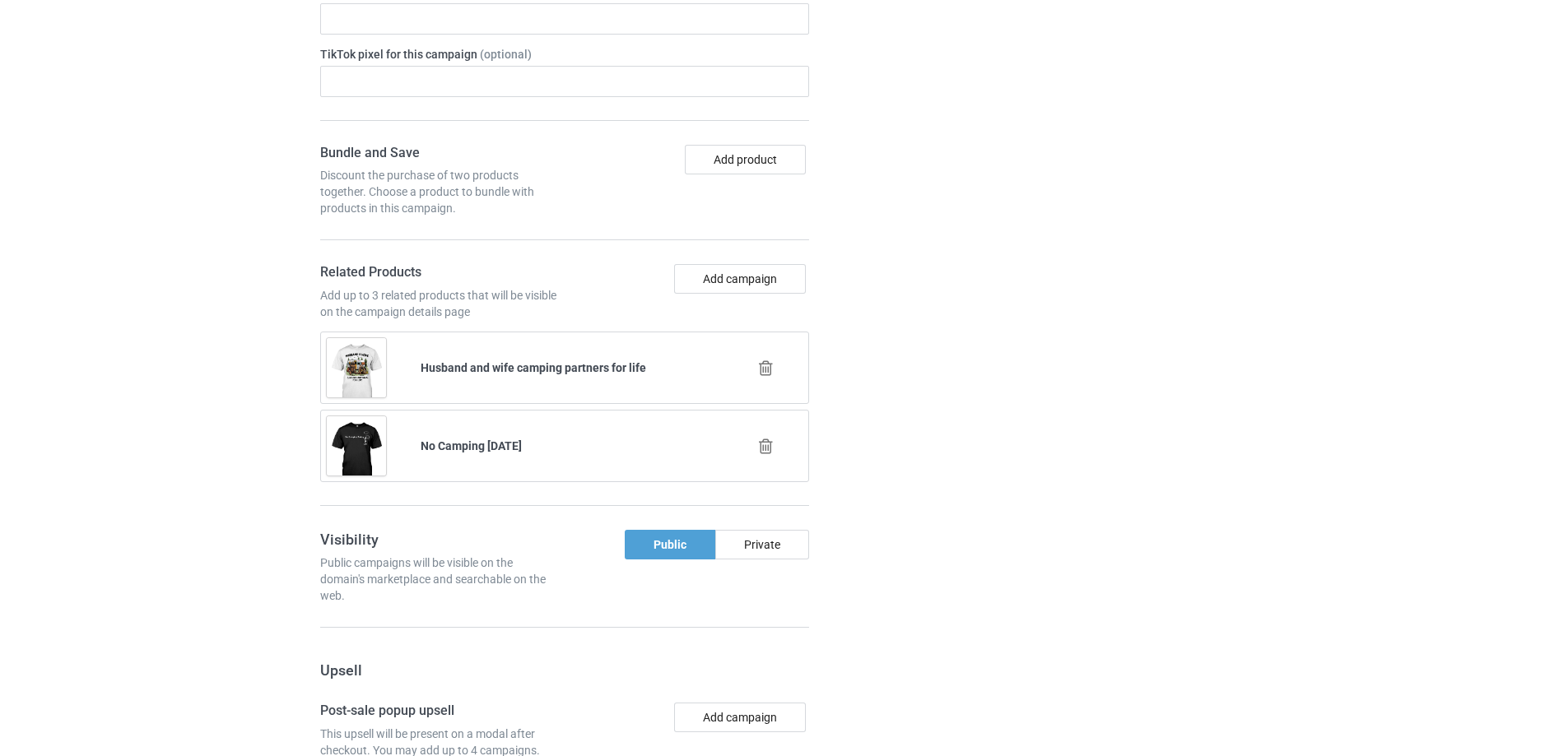
click at [1133, 256] on div "Campaign details Details were duplicated from the original campaign. Any change…" at bounding box center [1111, 386] width 297 height 1751
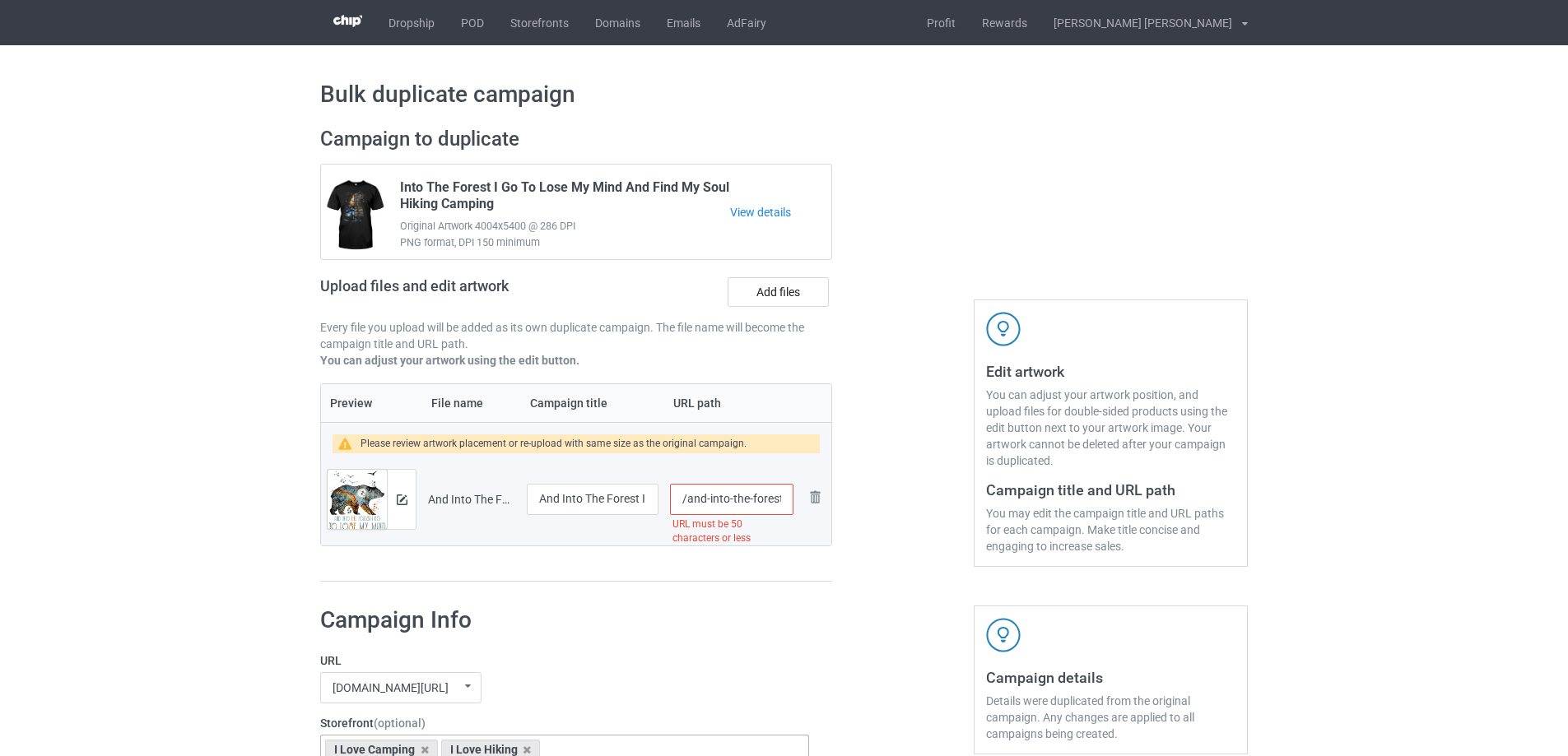
drag, startPoint x: 710, startPoint y: 501, endPoint x: 688, endPoint y: 501, distance: 22.0
click at [688, 501] on input "/and-into-the-forest-i-go-to-lose-my-mind-bear-camping" at bounding box center [732, 499] width 124 height 31
type input "/into-the-forest-i-go-to-lose-my-mind-bear-camping"
click at [894, 525] on div at bounding box center [903, 354] width 118 height 479
click at [405, 504] on img at bounding box center [402, 499] width 10 height 10
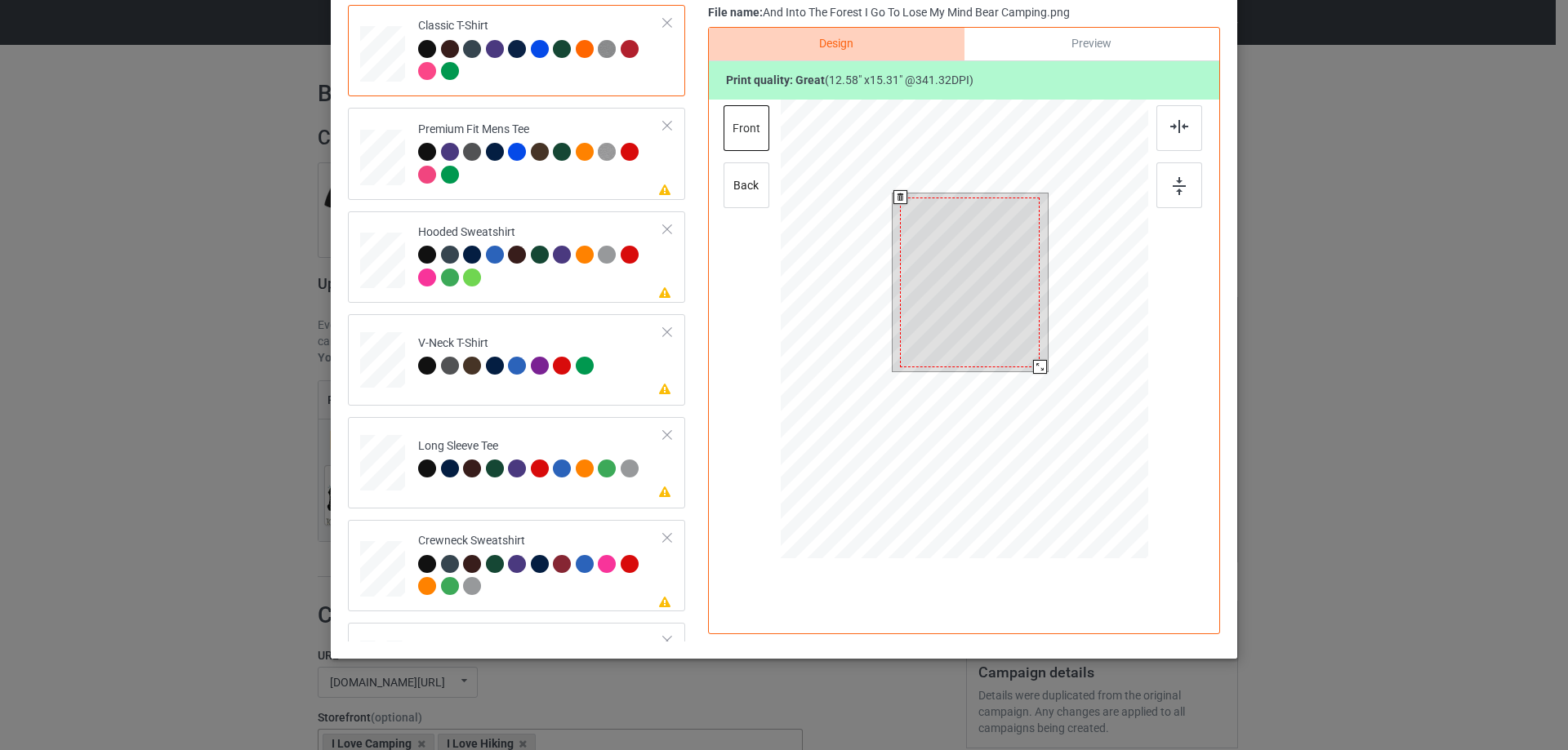
click at [1033, 366] on div at bounding box center [1040, 367] width 14 height 14
click at [984, 319] on div at bounding box center [970, 278] width 140 height 170
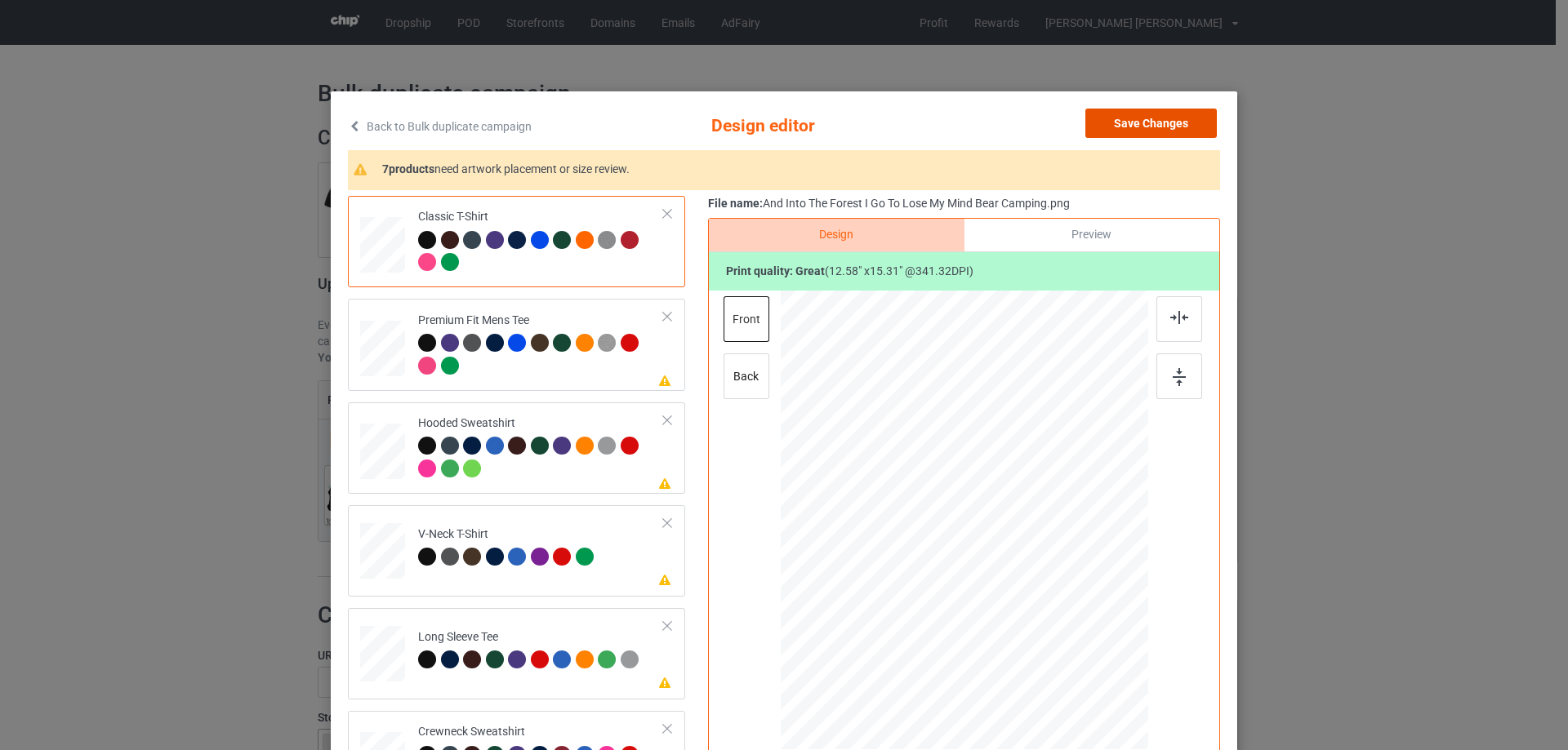
click at [1153, 128] on button "Save Changes" at bounding box center [1151, 123] width 131 height 29
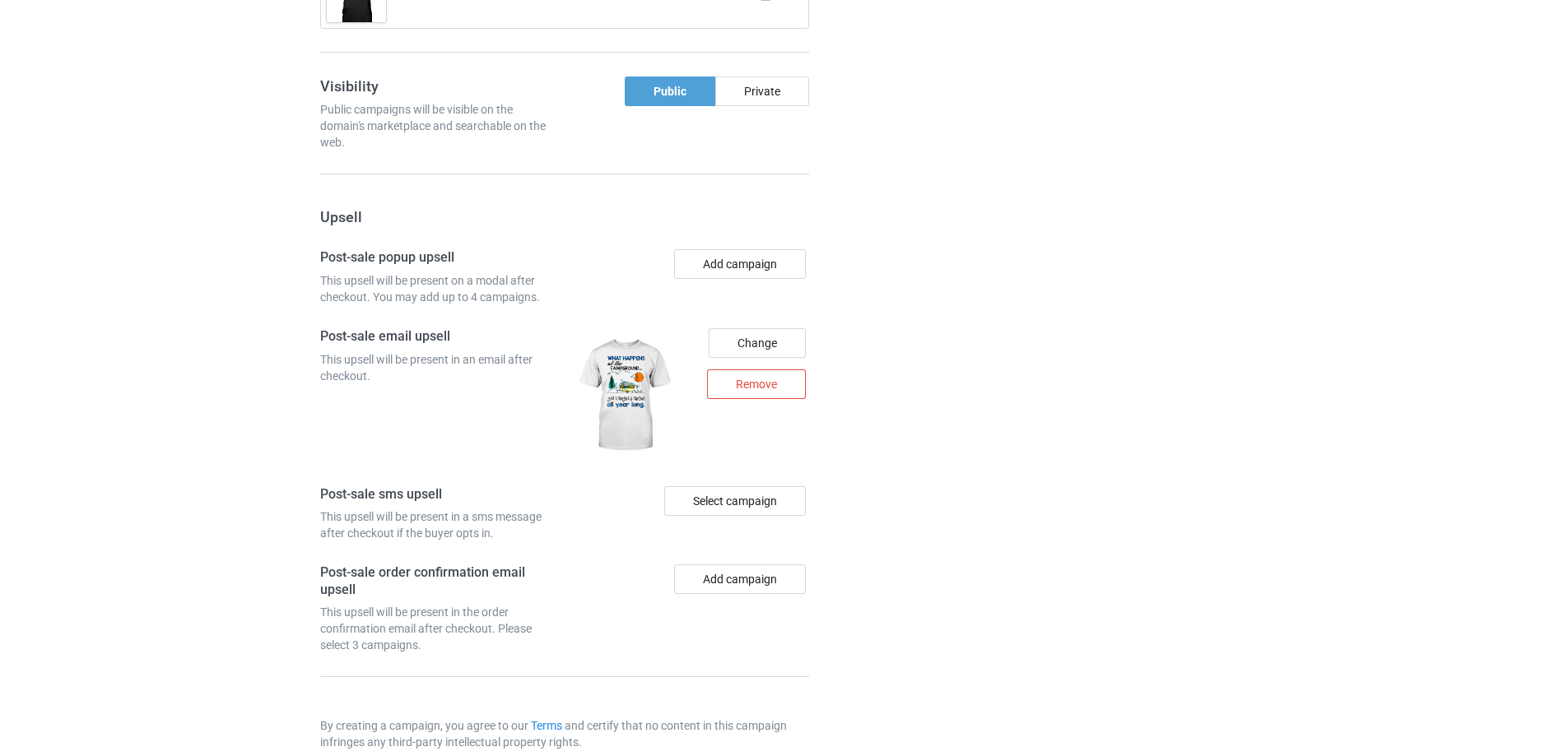
scroll to position [1613, 0]
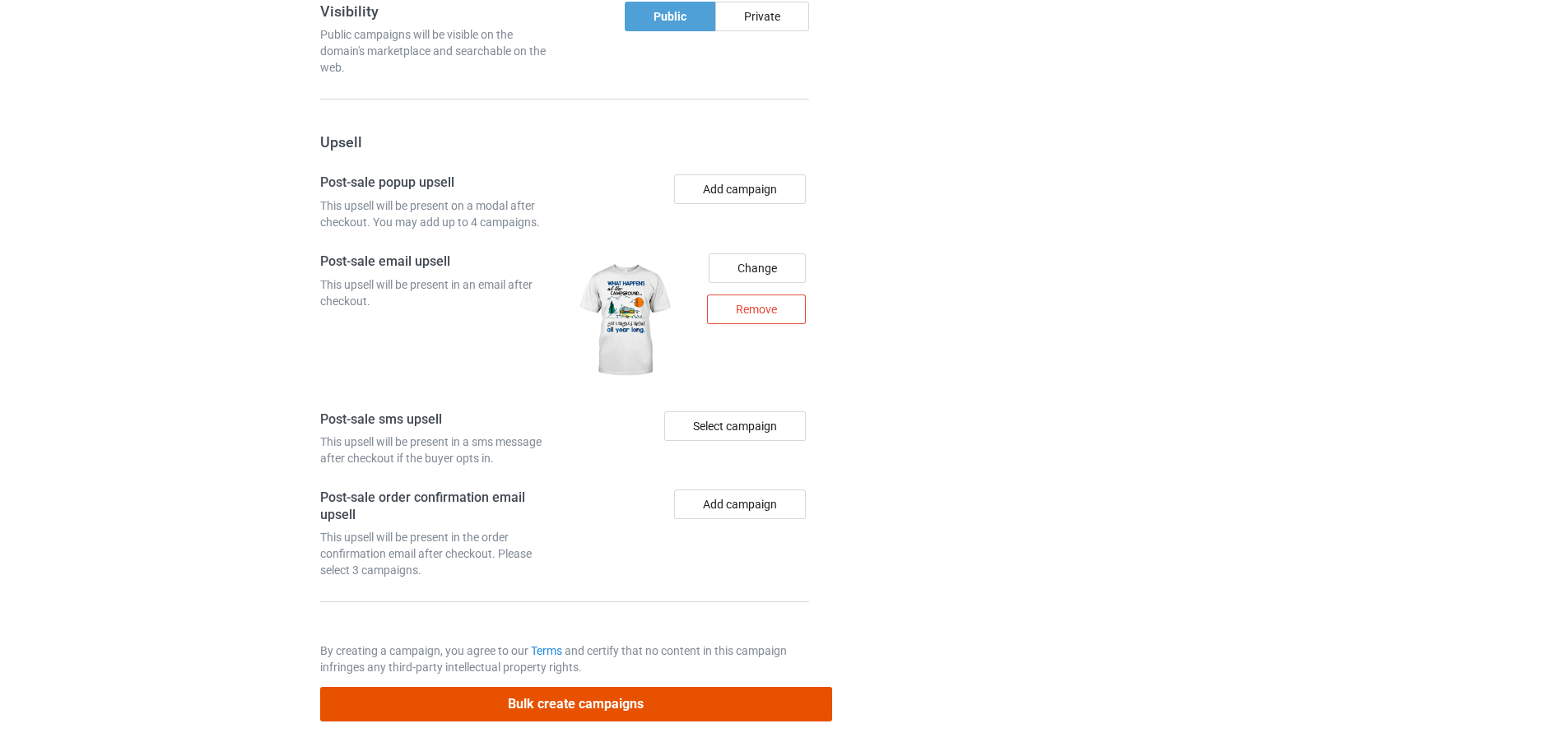
click at [635, 703] on button "Bulk create campaigns" at bounding box center [577, 704] width 512 height 34
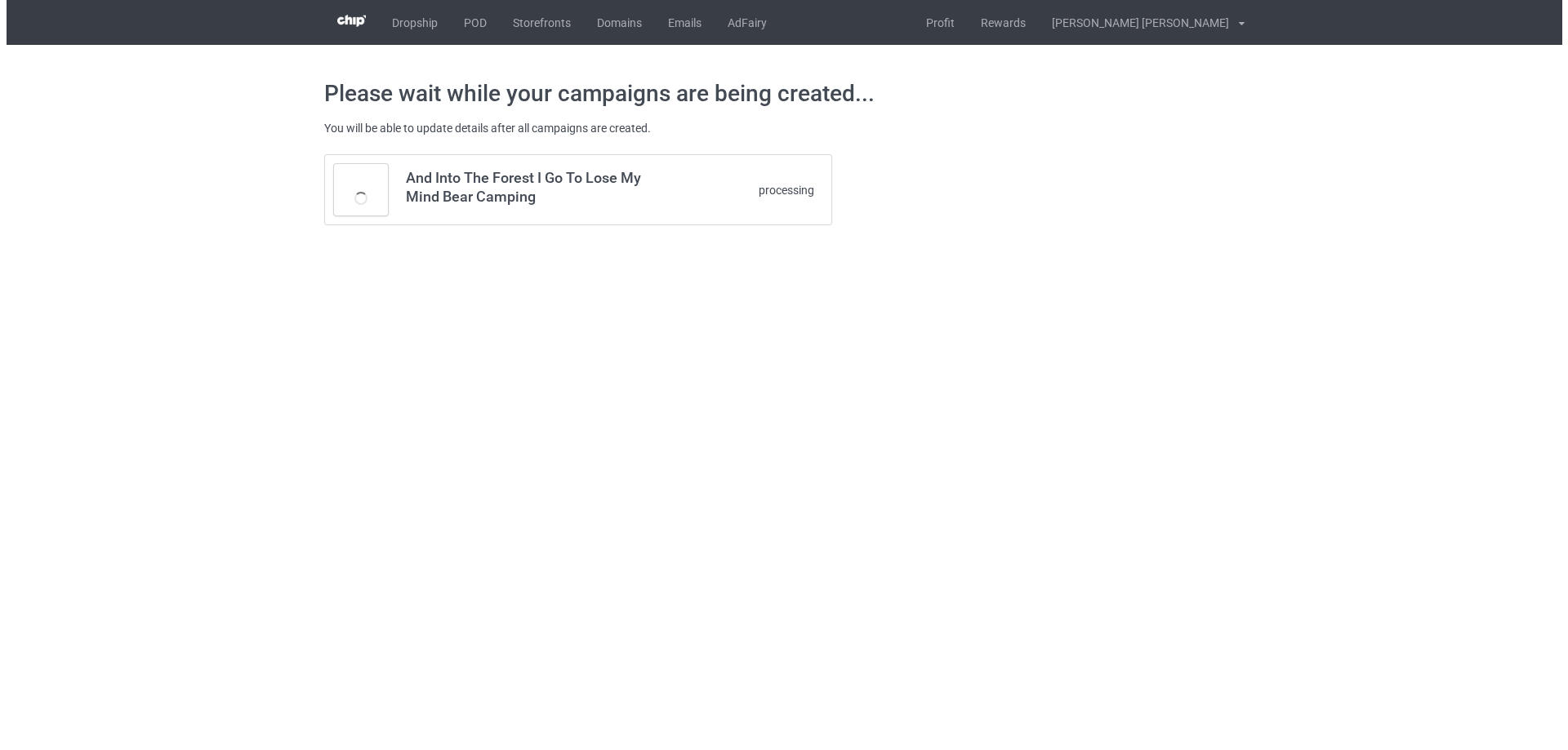
scroll to position [0, 0]
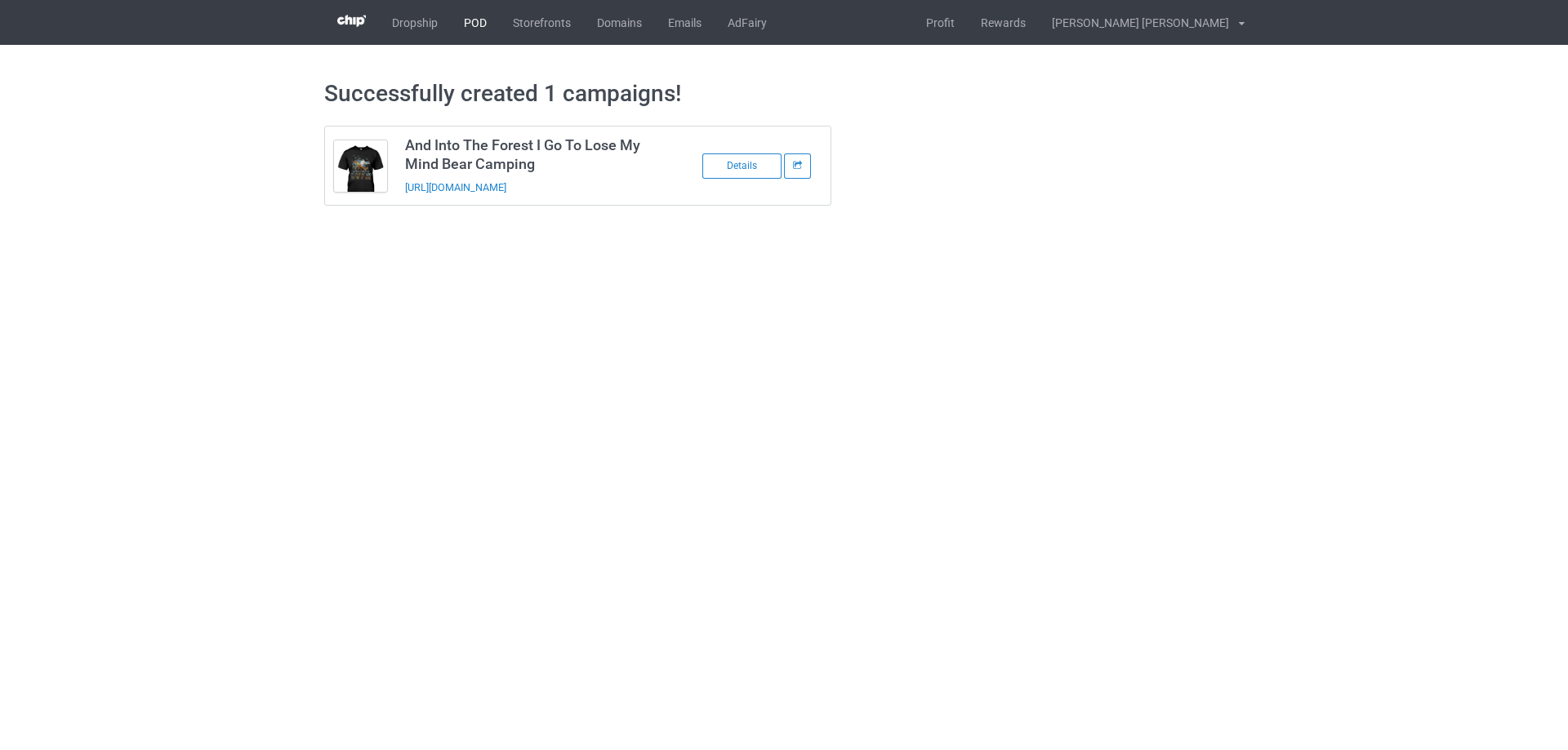
click at [468, 21] on link "POD" at bounding box center [475, 22] width 49 height 45
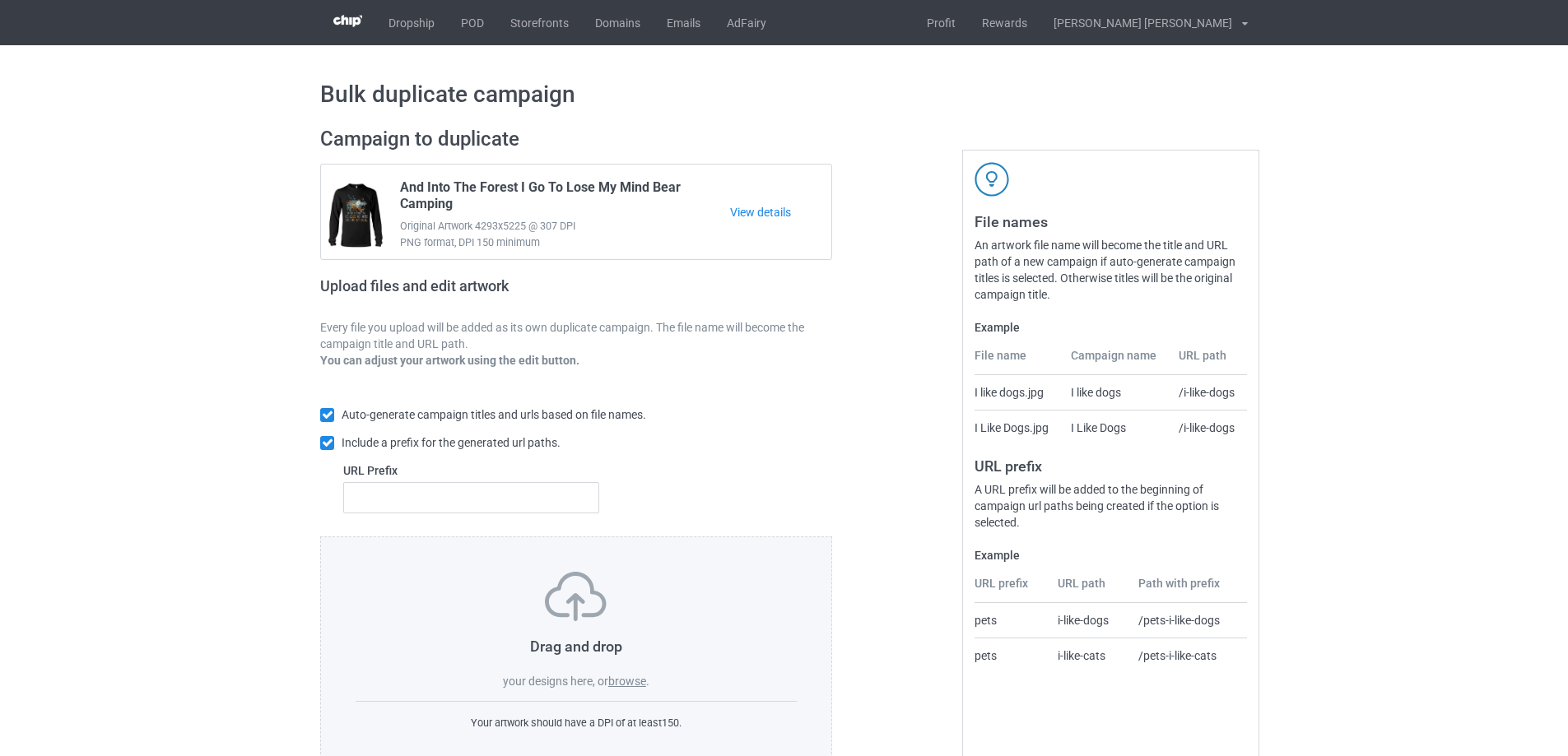
click at [622, 679] on label "browse" at bounding box center [628, 681] width 38 height 13
click at [0, 0] on input "browse" at bounding box center [0, 0] width 0 height 0
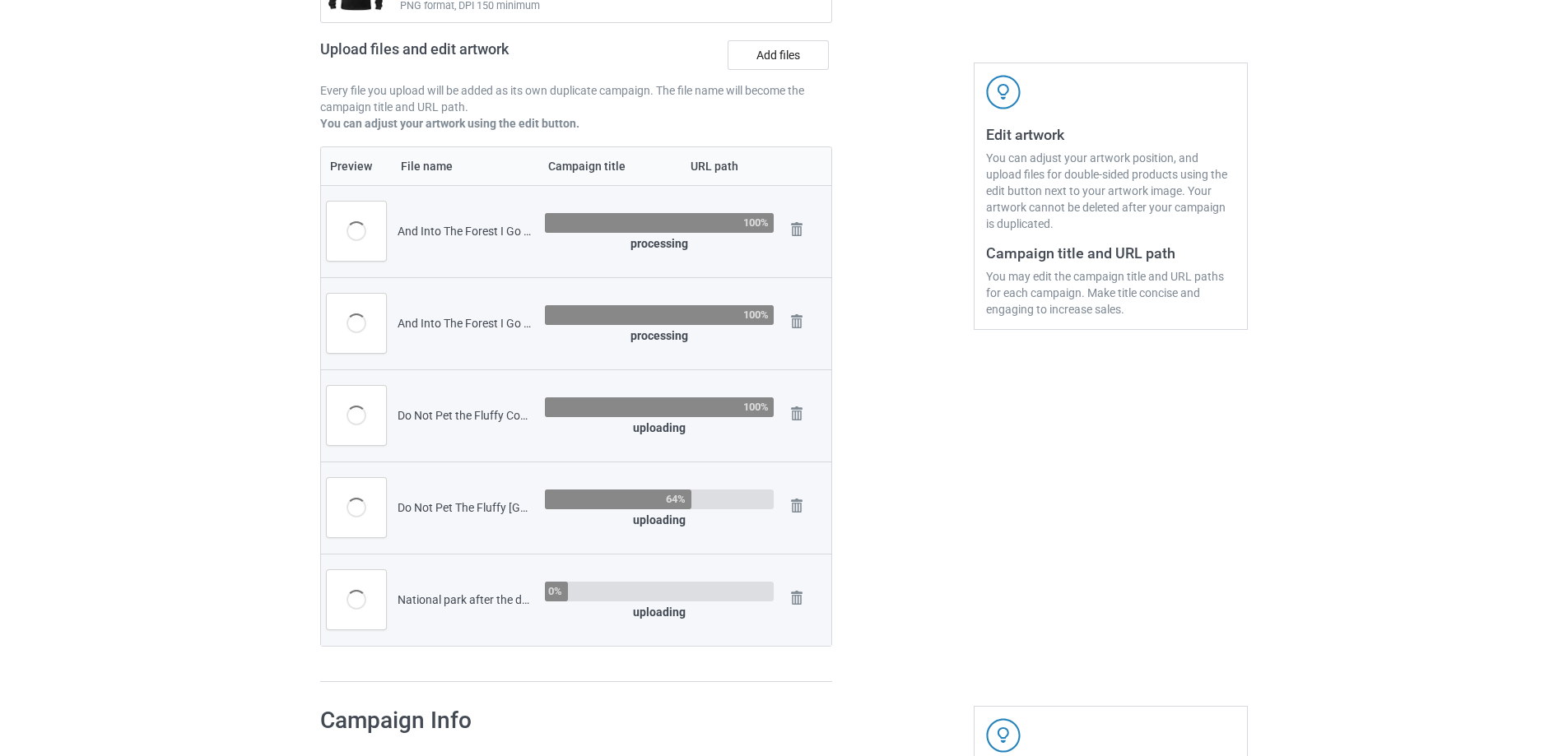
scroll to position [741, 0]
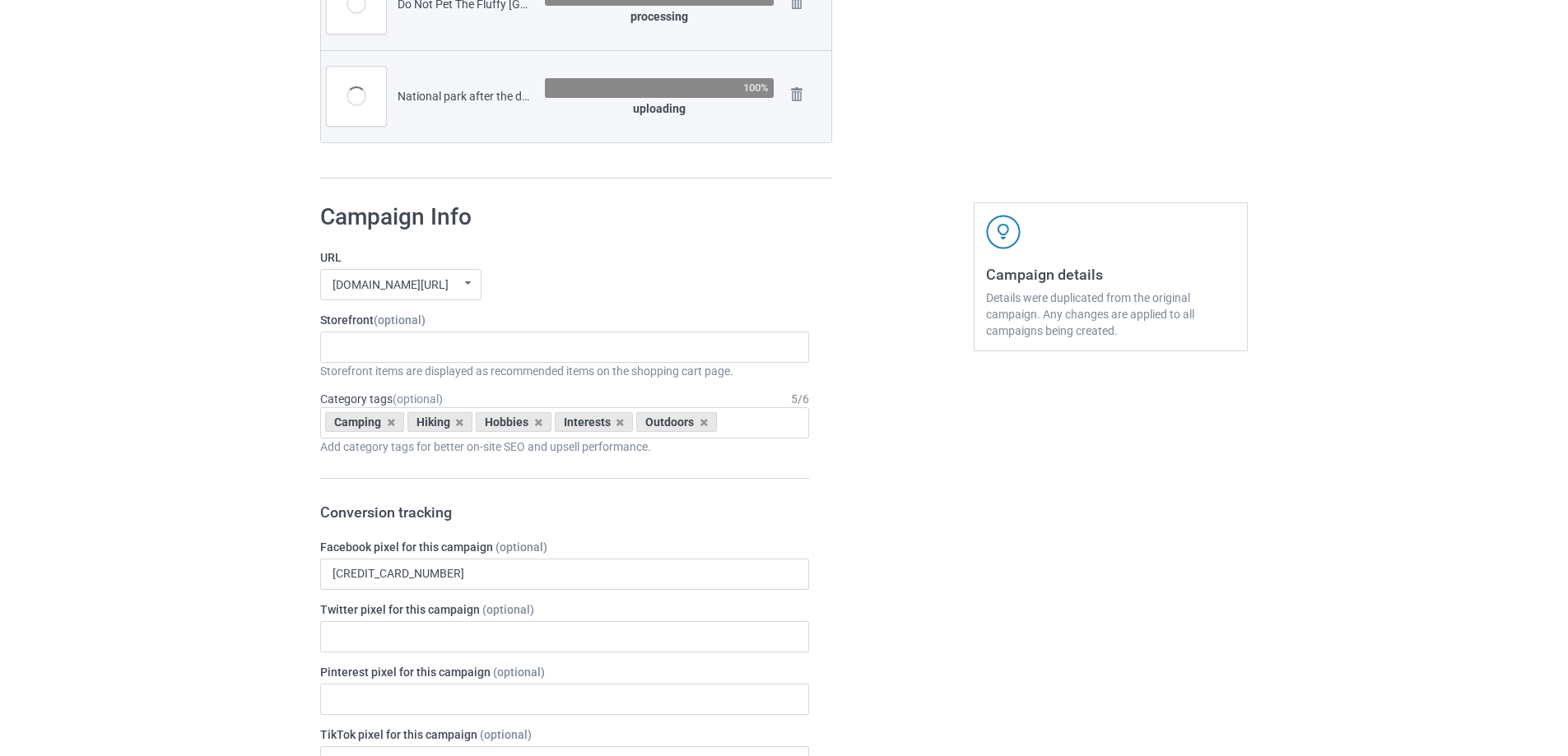
click at [420, 363] on div "Storefront items are displayed as recommended items on the shopping cart page." at bounding box center [564, 370] width 489 height 16
click at [418, 352] on div "Gifts For Hunter 2025 Gifts For Bikers No Hobby [DATE] Hide And Seek World Cham…" at bounding box center [564, 347] width 489 height 31
type input "camping"
click at [410, 390] on div "I Love Camping" at bounding box center [565, 377] width 488 height 30
type input "hiking"
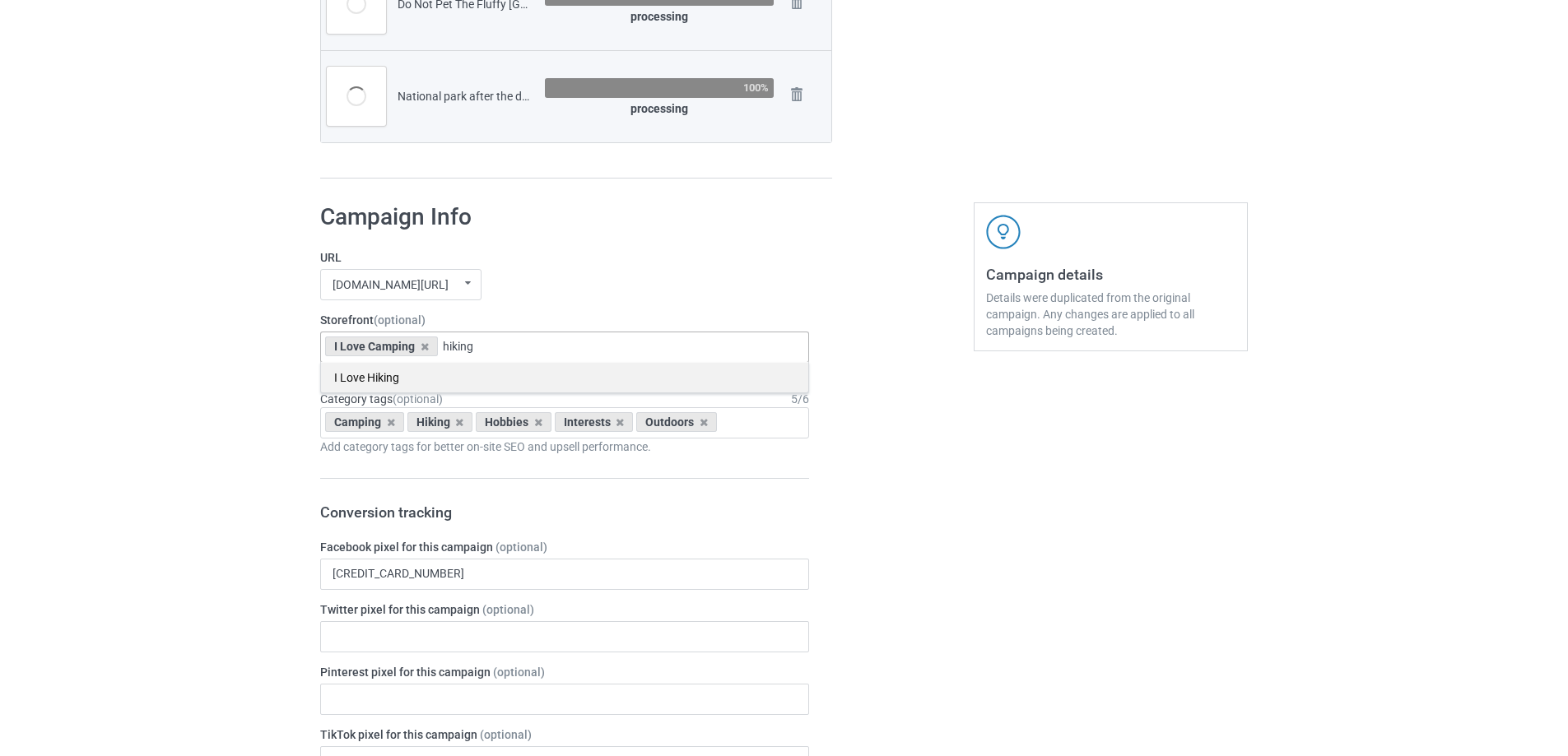
click at [451, 374] on div "I Love Hiking" at bounding box center [565, 377] width 488 height 30
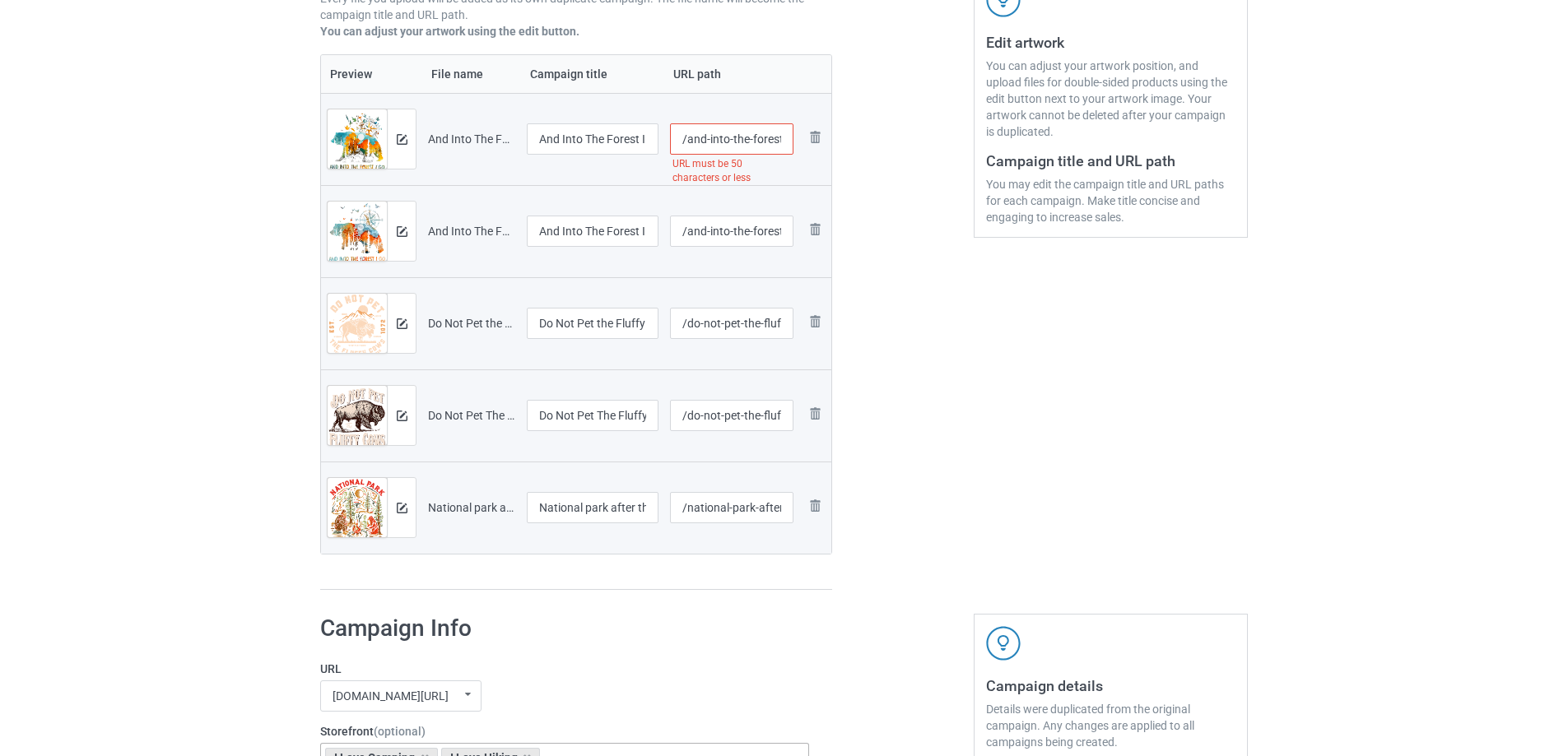
scroll to position [247, 0]
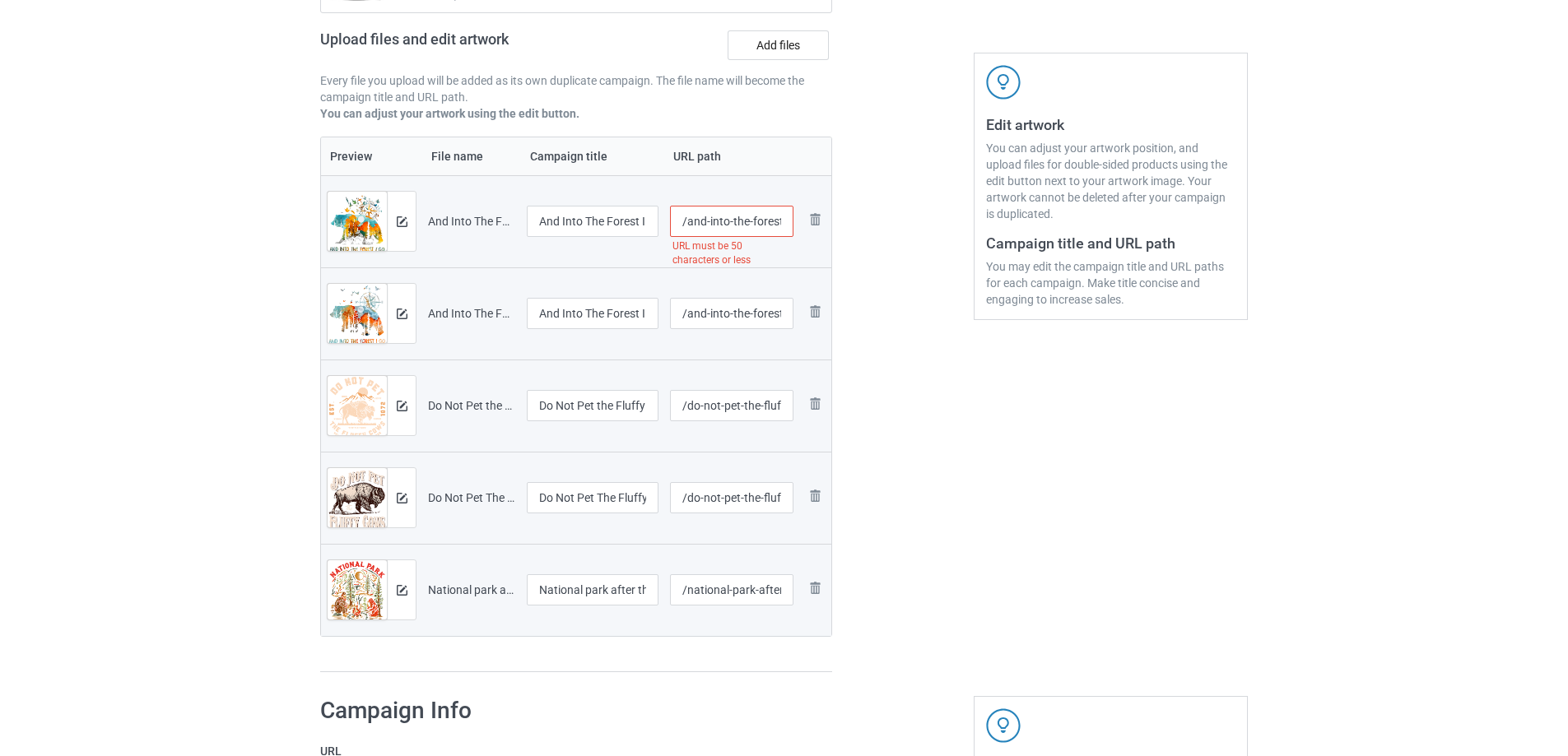
click at [709, 223] on input "/and-into-the-forest-i-go-to-lose-my-mind-camping-bear" at bounding box center [732, 221] width 125 height 31
click at [870, 354] on div at bounding box center [903, 277] width 118 height 816
click at [760, 220] on input "/into-the-forest-i-go-to-lose-my-mind-camping-bear" at bounding box center [732, 221] width 125 height 31
click at [759, 221] on input "/into-the-forest-i-go-to-lose-my-mind-camping-bear" at bounding box center [732, 221] width 125 height 31
drag, startPoint x: 762, startPoint y: 226, endPoint x: 727, endPoint y: 267, distance: 53.9
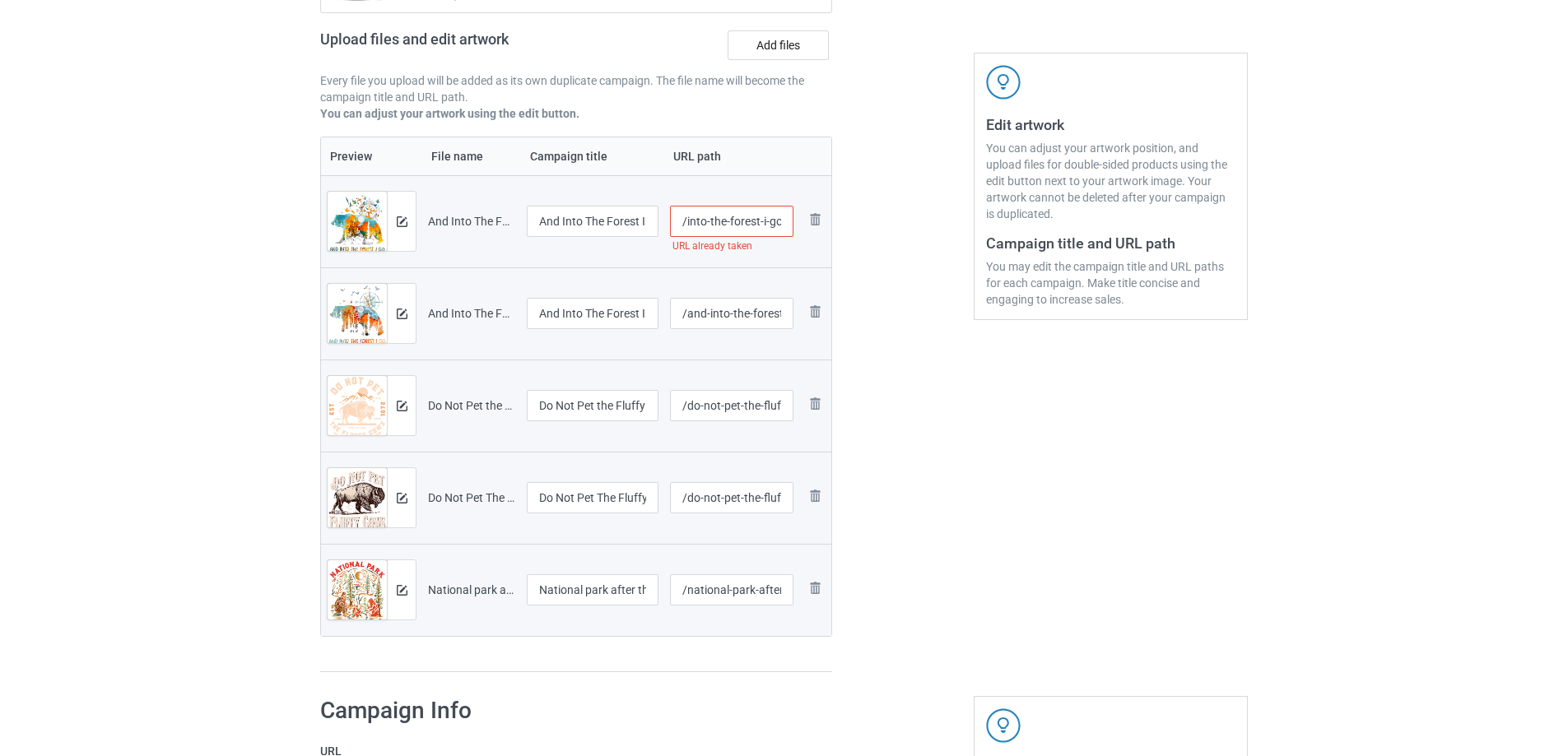
click at [683, 224] on input "/into-the-forest-i-go-to-lose-my-mind-camping-bear" at bounding box center [732, 221] width 125 height 31
type input "/go-to-lose-my-mind-camping-bear"
click at [409, 223] on div at bounding box center [401, 221] width 28 height 60
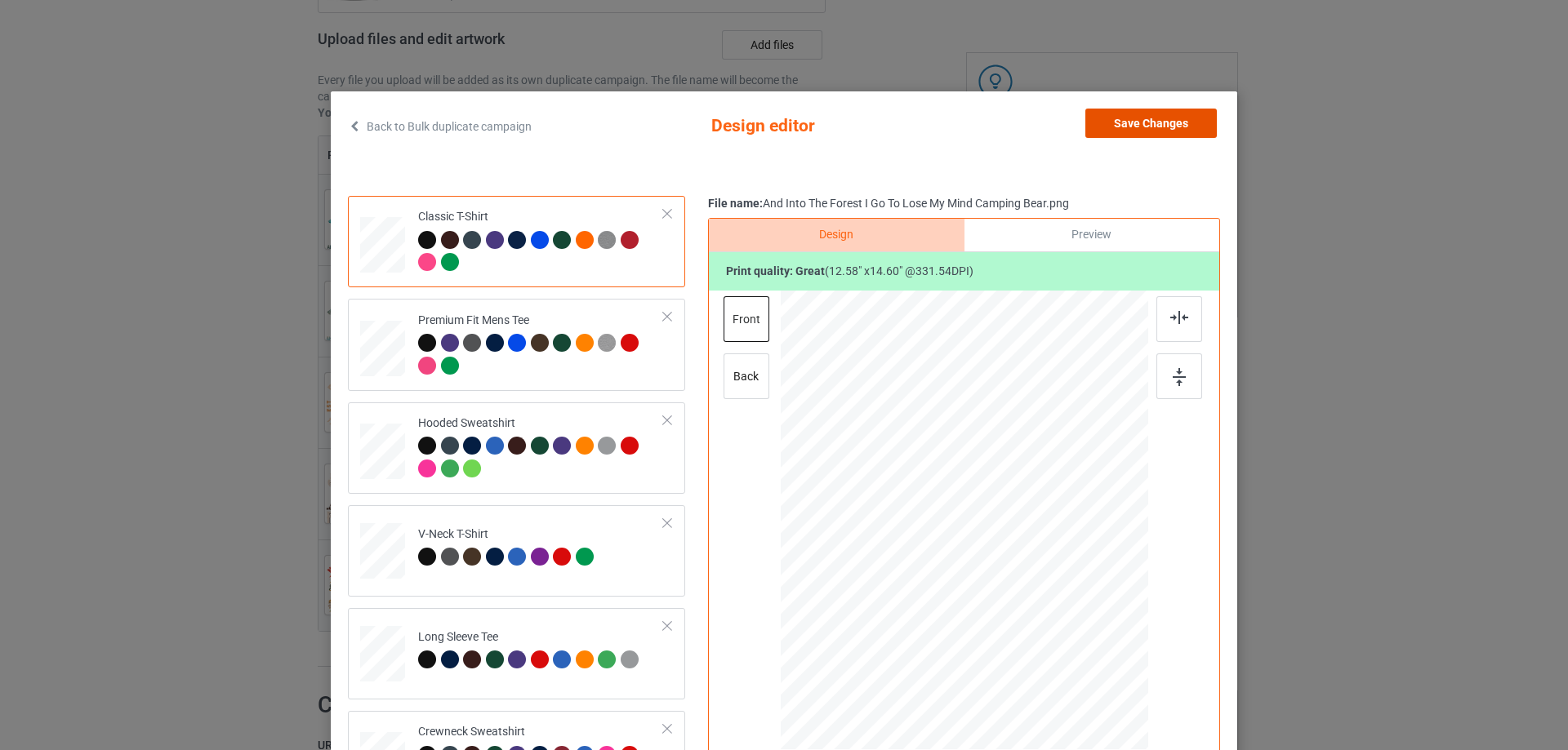
click at [1187, 128] on button "Save Changes" at bounding box center [1151, 123] width 131 height 29
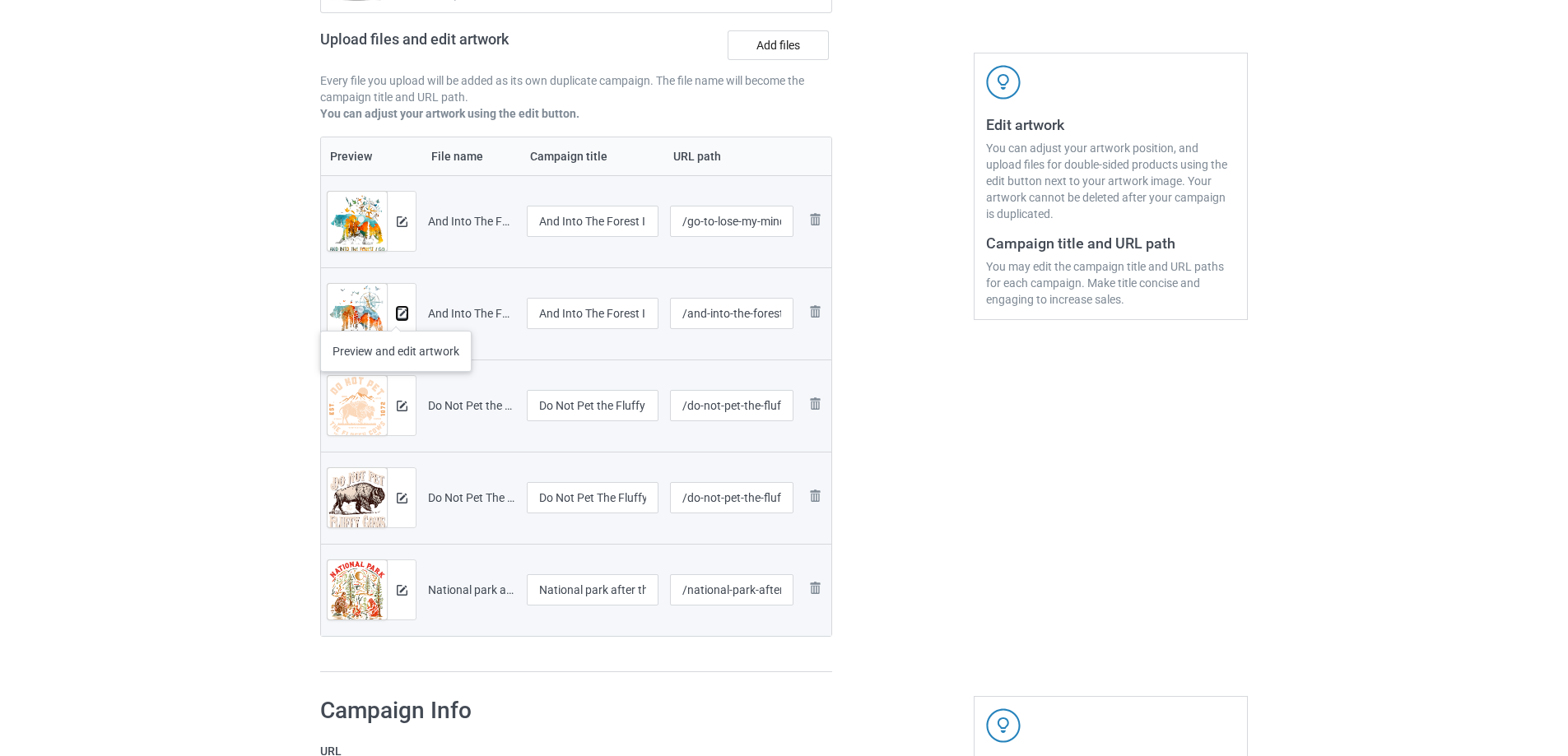
click at [397, 315] on img at bounding box center [402, 314] width 10 height 10
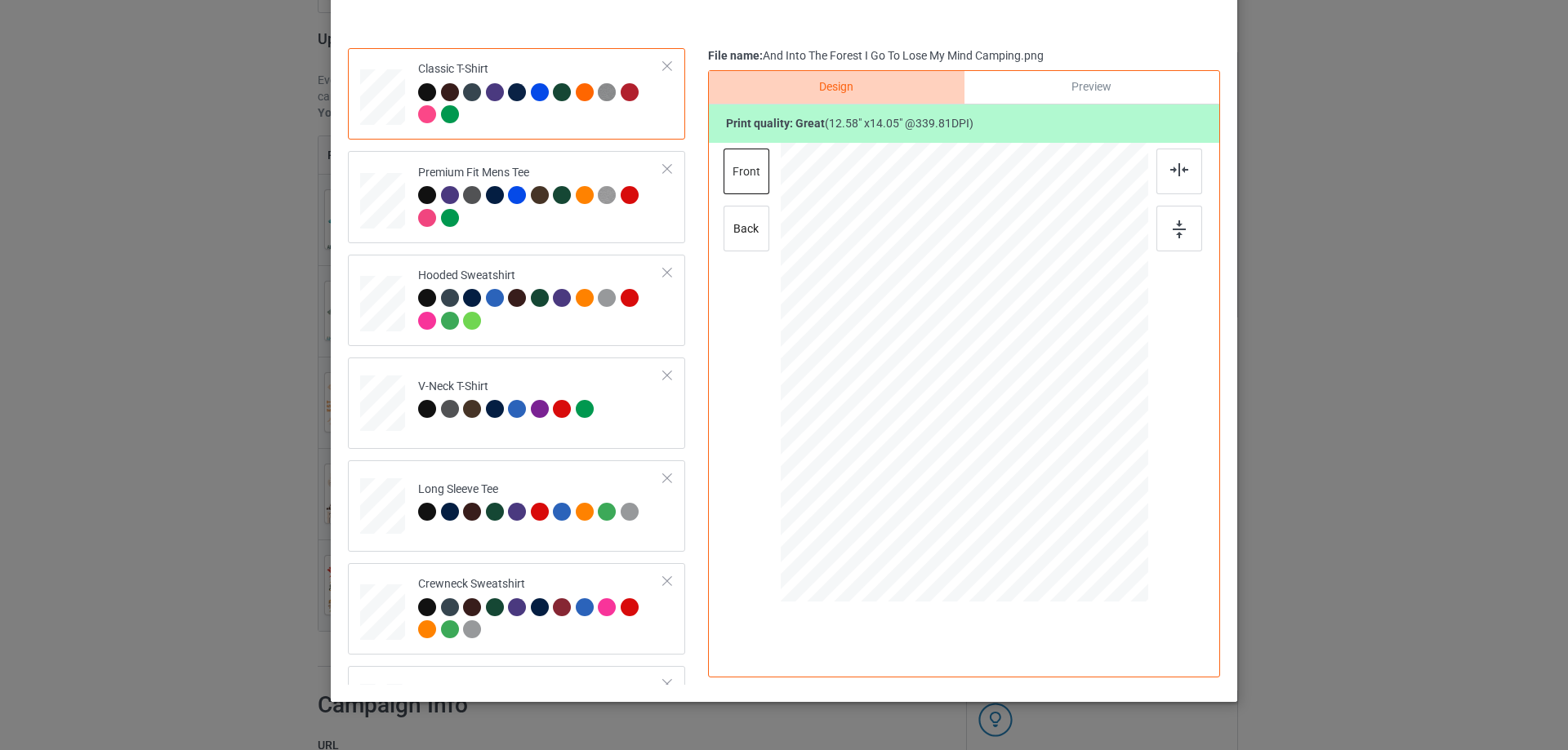
scroll to position [111, 0]
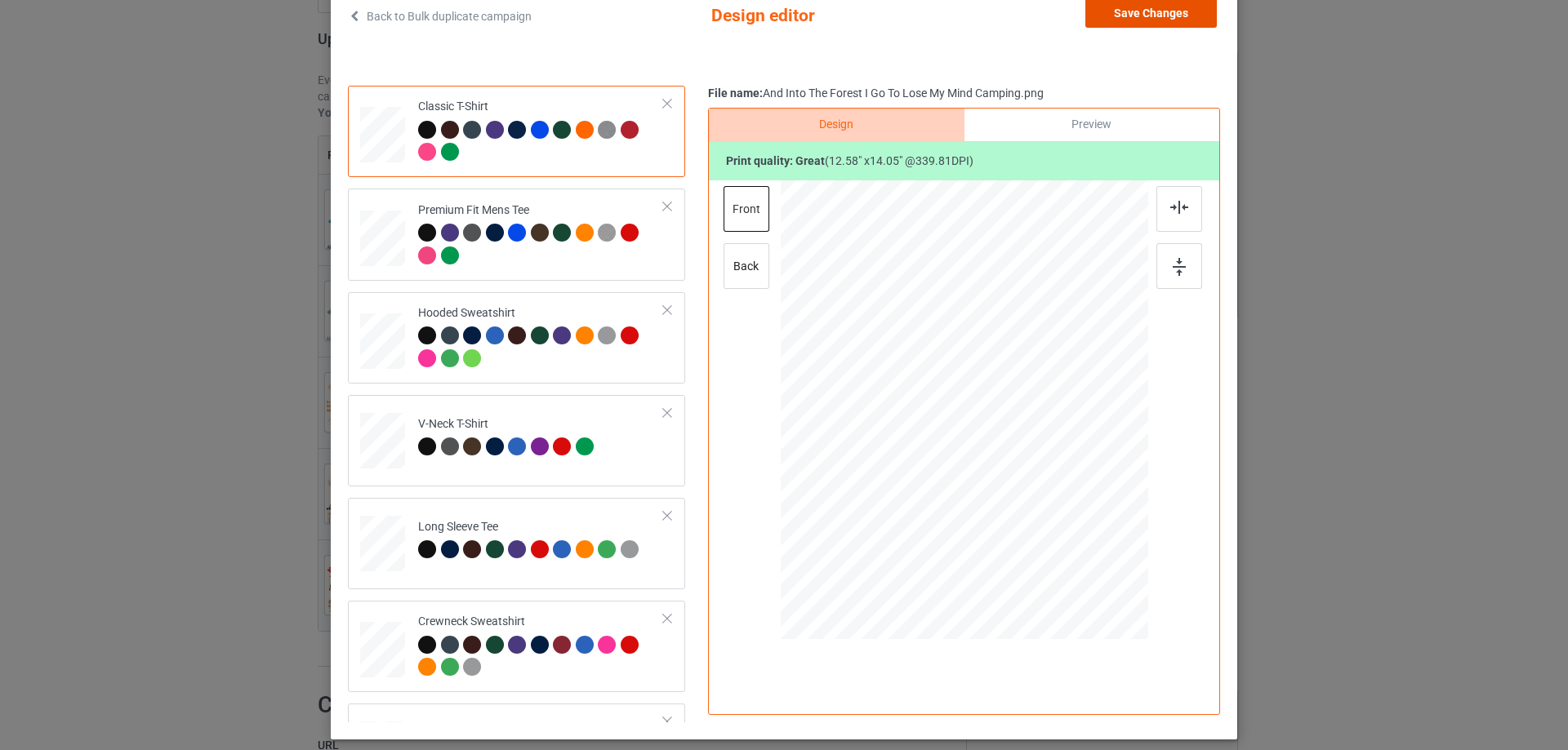
click at [1180, 10] on button "Save Changes" at bounding box center [1151, 12] width 131 height 29
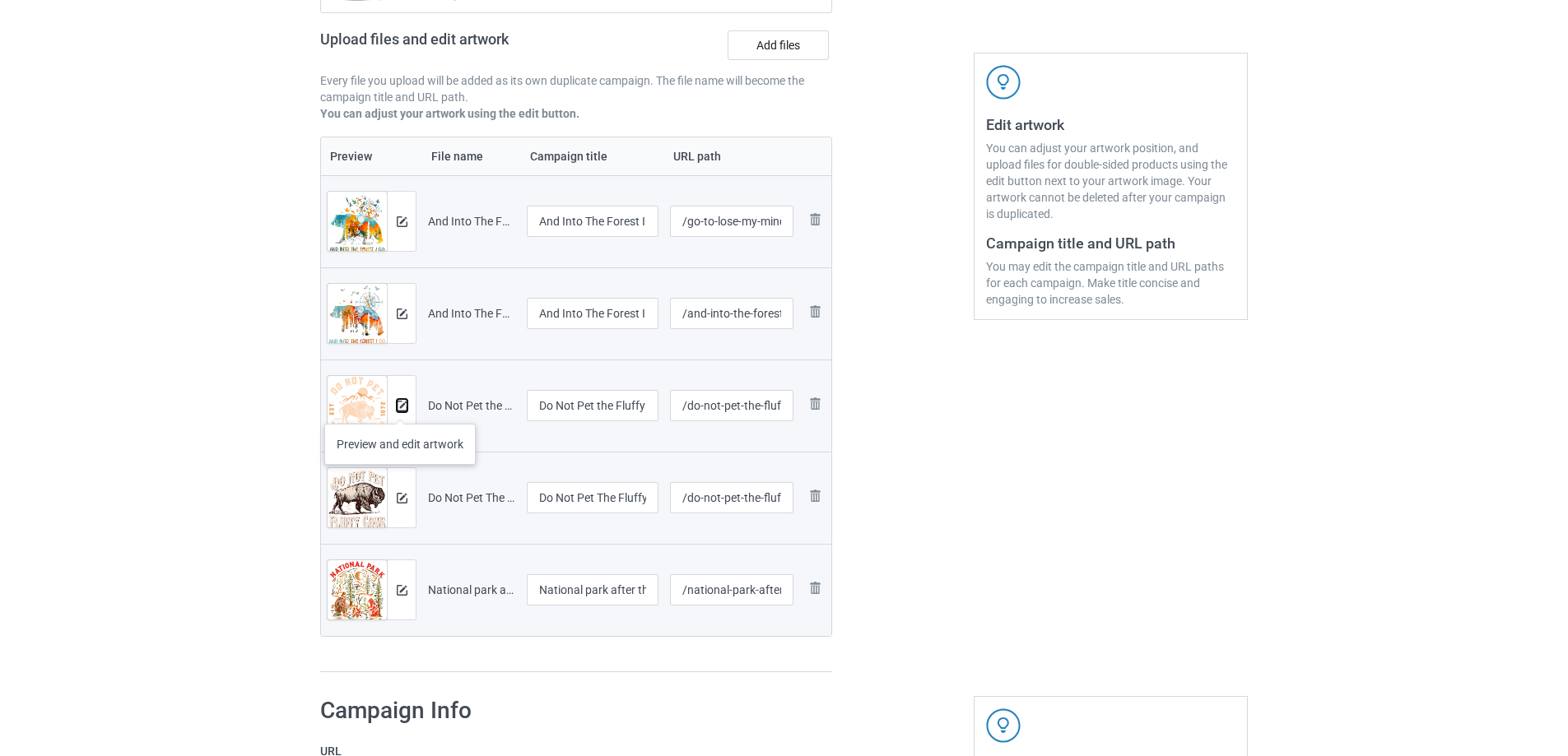
click at [400, 407] on img at bounding box center [402, 405] width 10 height 10
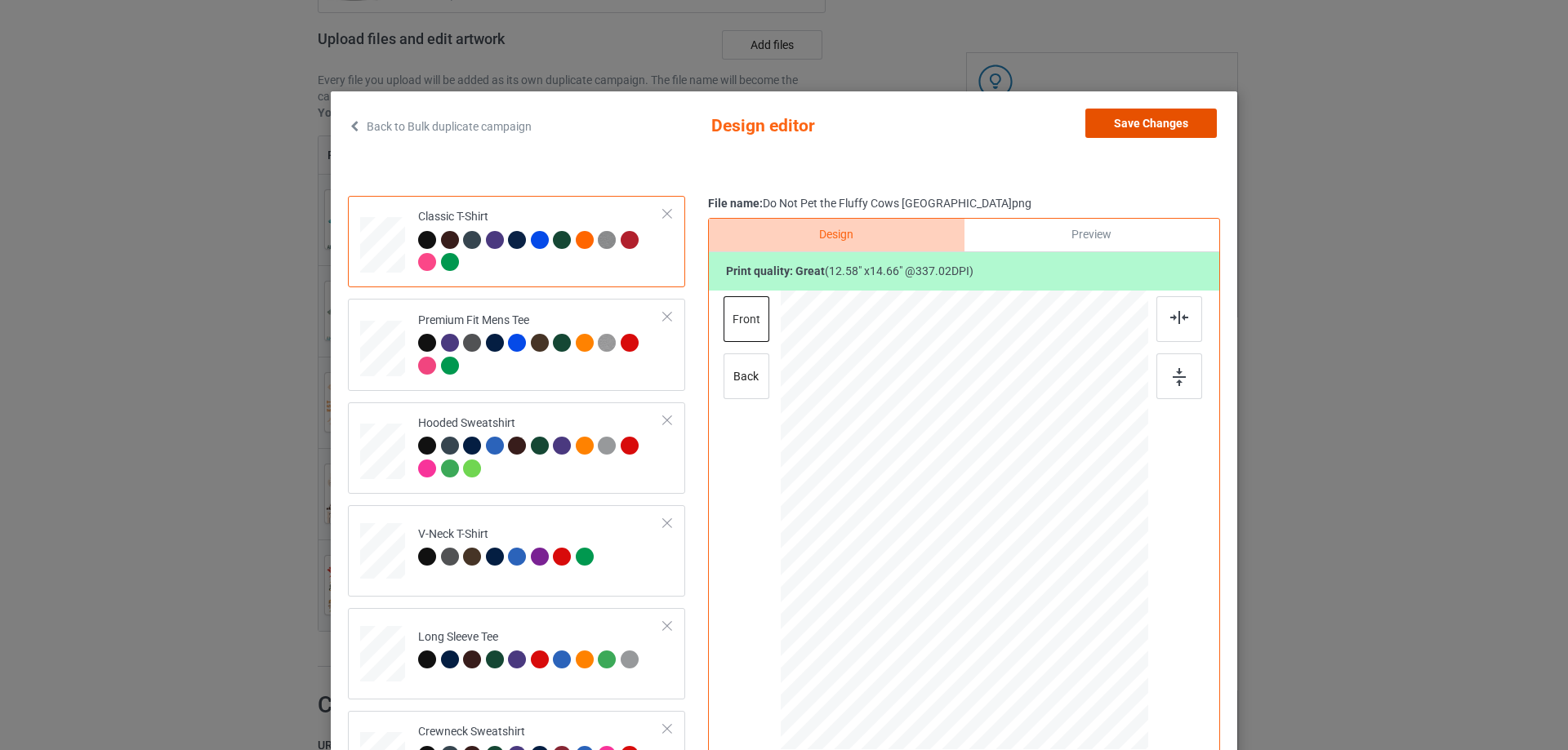
click at [1149, 124] on button "Save Changes" at bounding box center [1151, 123] width 131 height 29
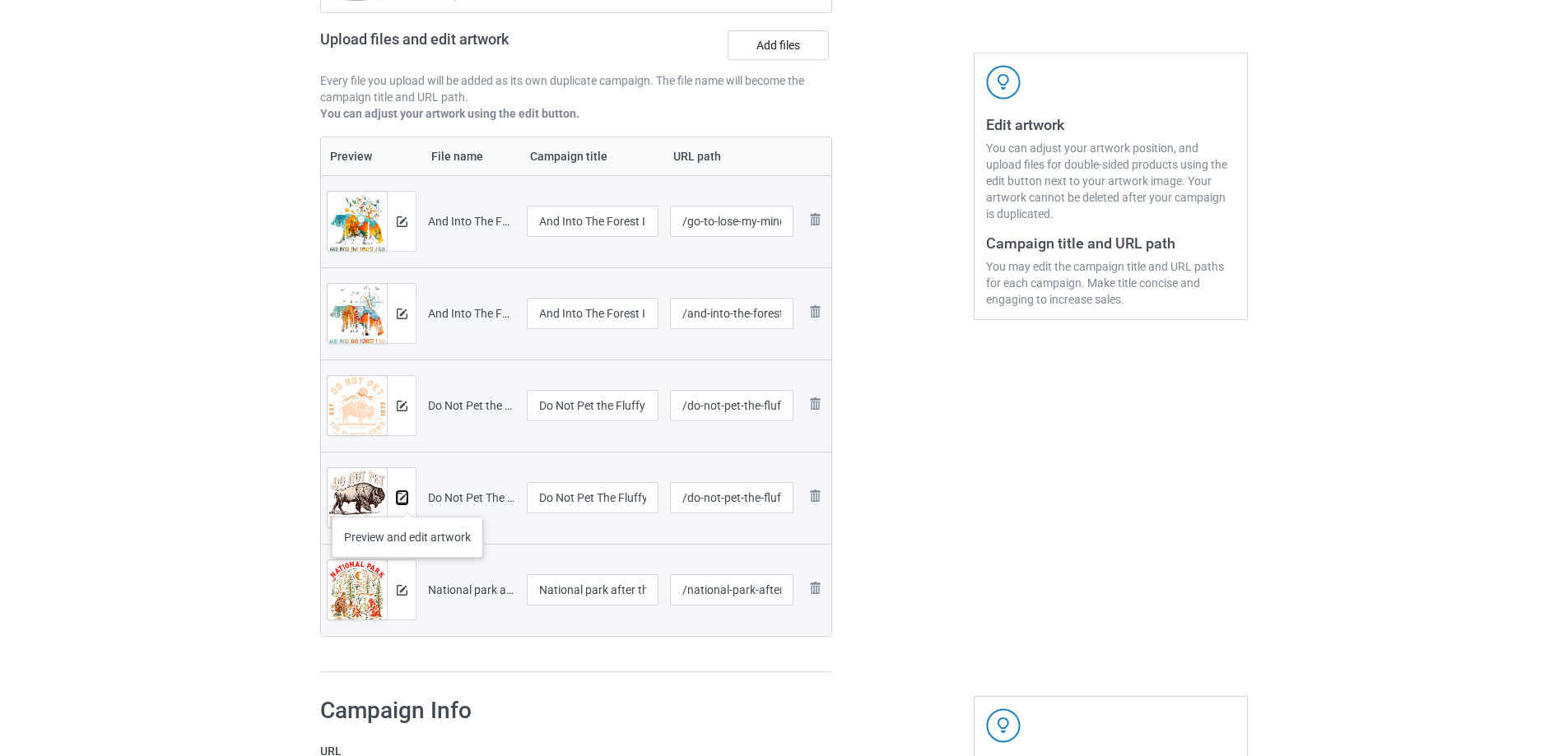
click at [405, 502] on img at bounding box center [402, 498] width 10 height 10
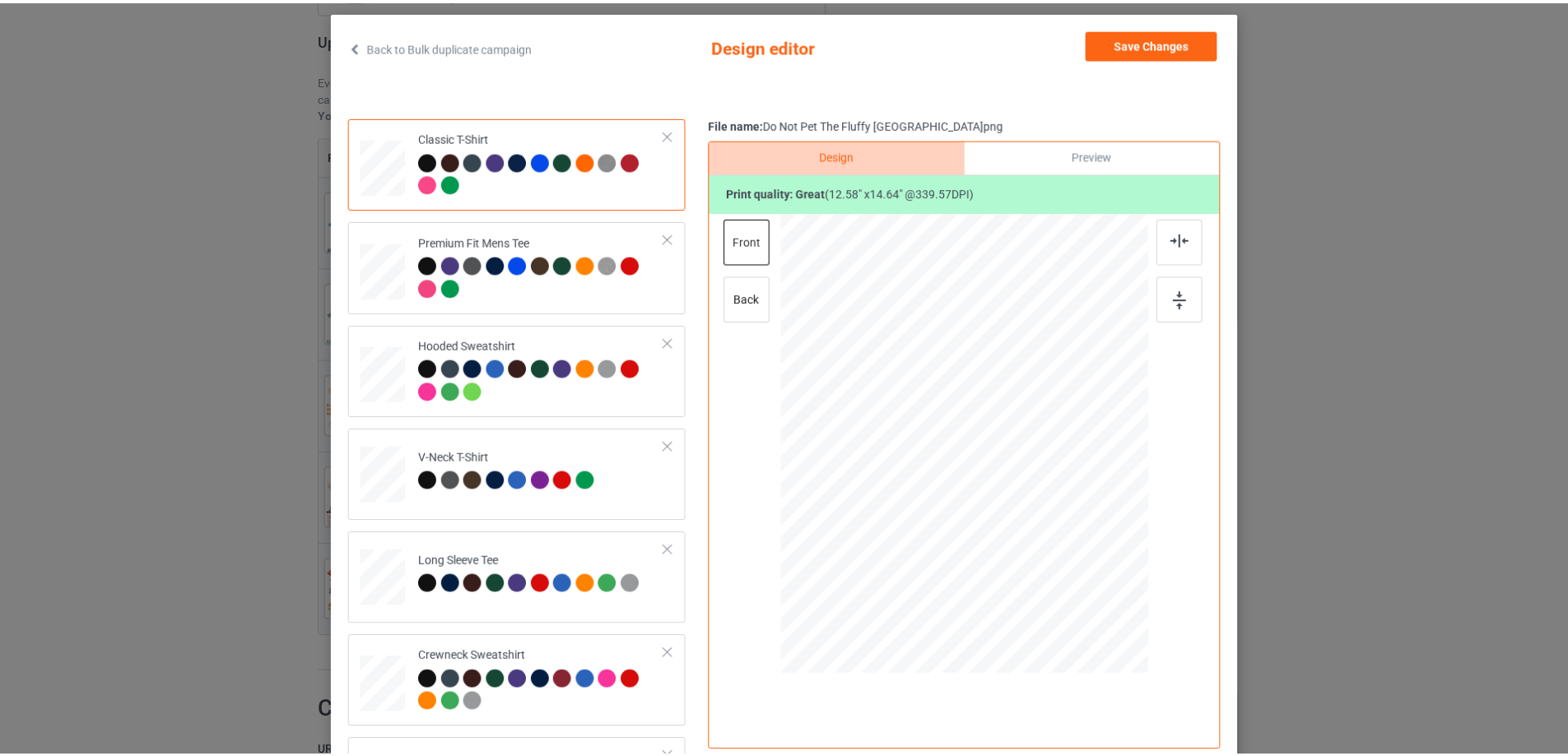
scroll to position [0, 0]
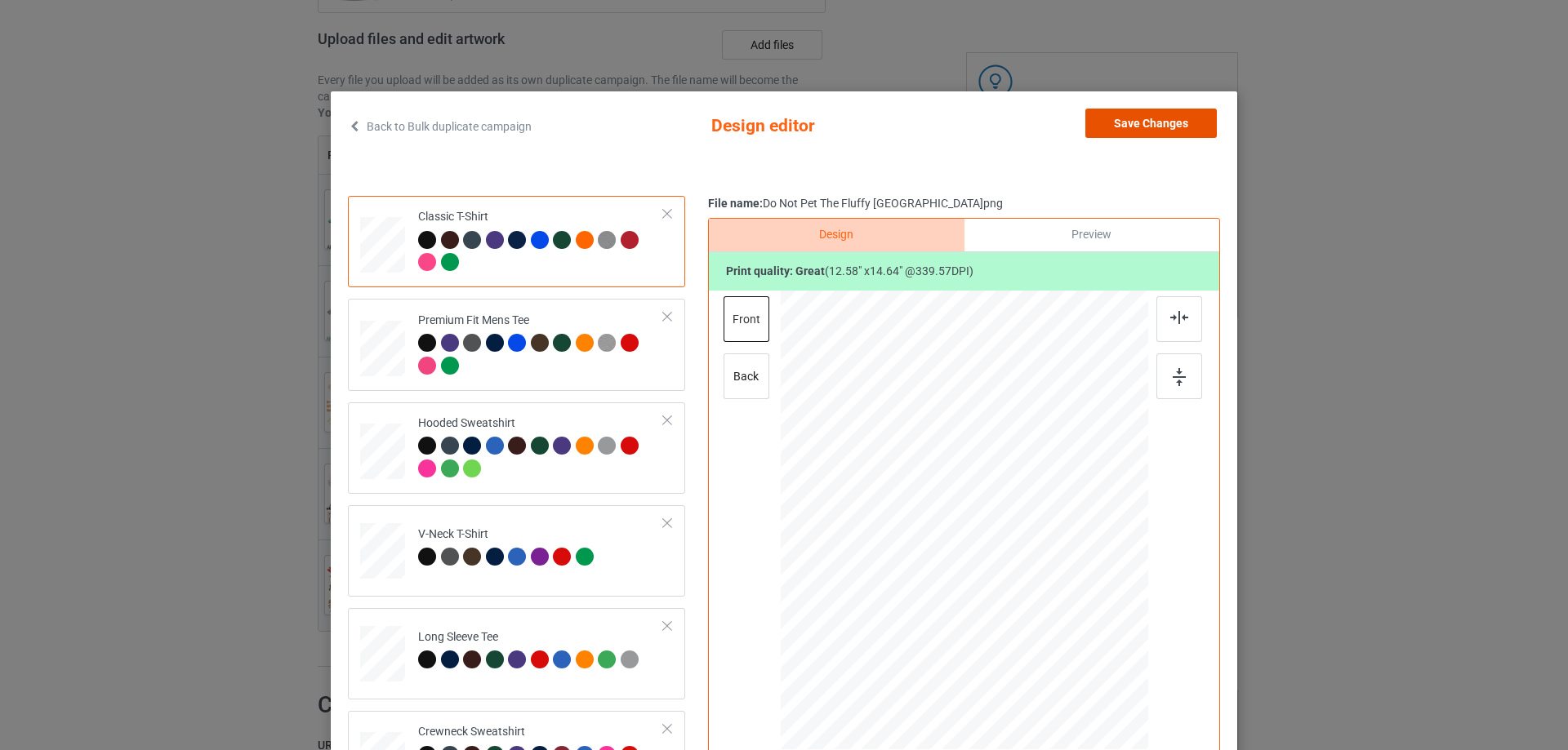
click at [1173, 128] on button "Save Changes" at bounding box center [1151, 123] width 131 height 29
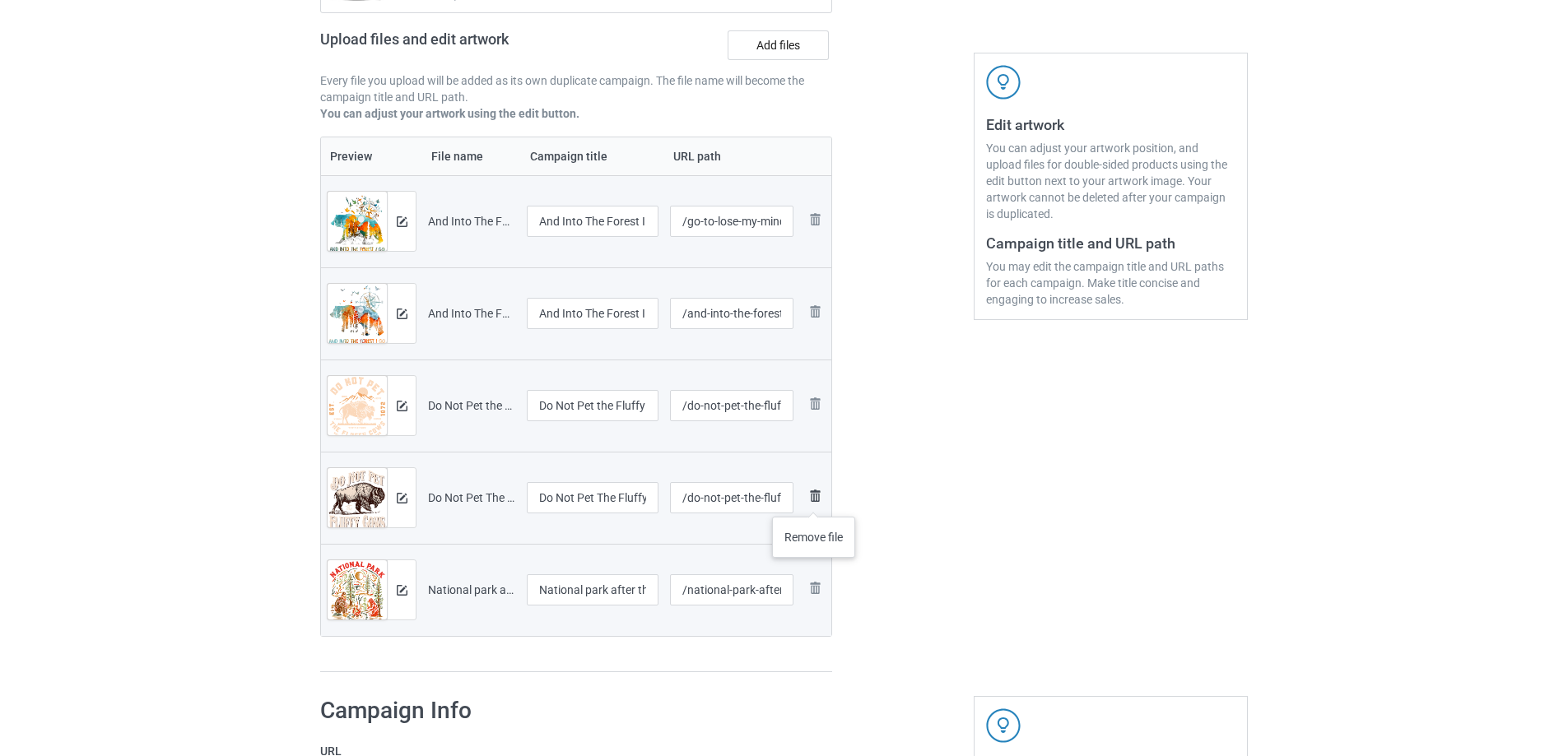
click at [814, 500] on img at bounding box center [815, 496] width 20 height 20
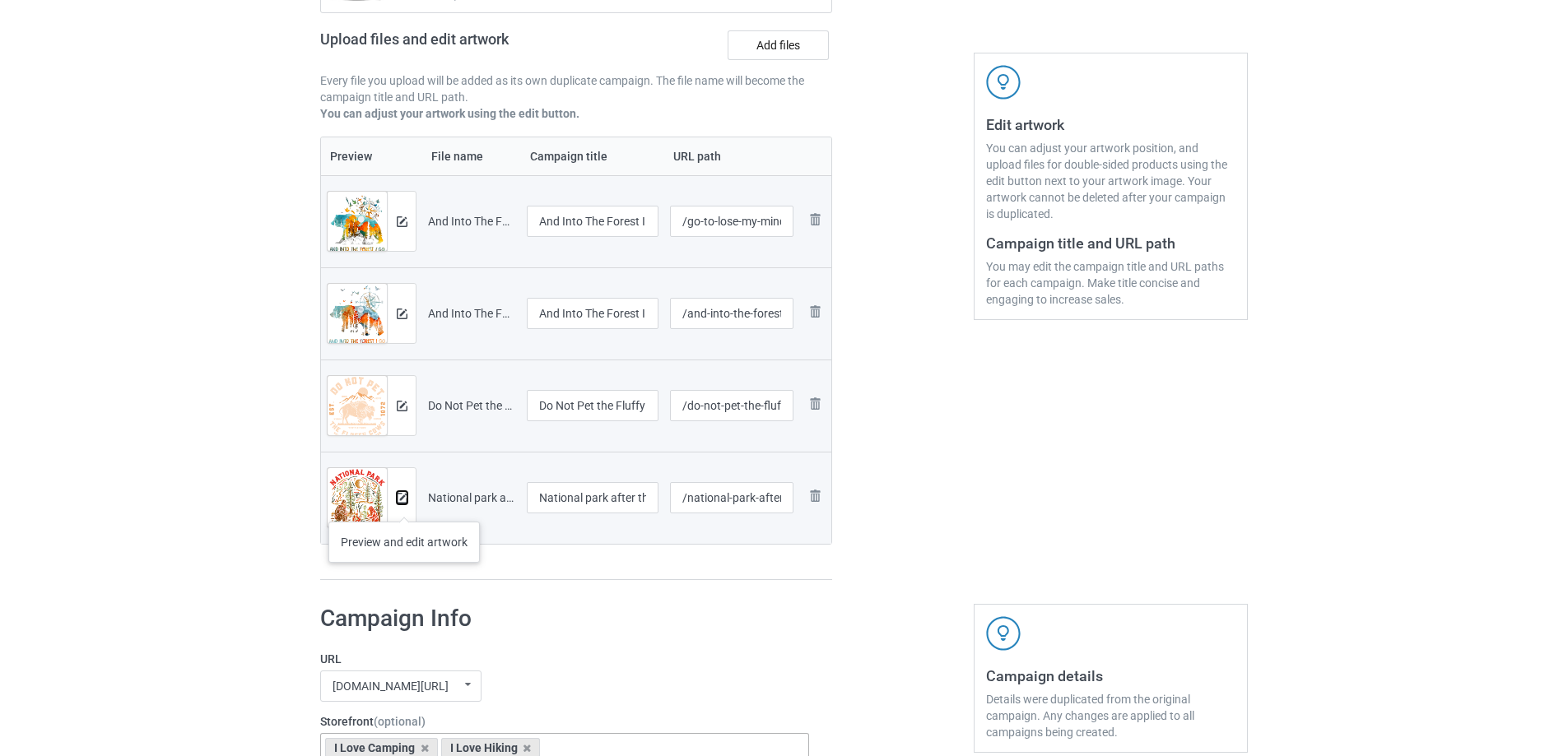
click at [405, 505] on button at bounding box center [402, 498] width 10 height 13
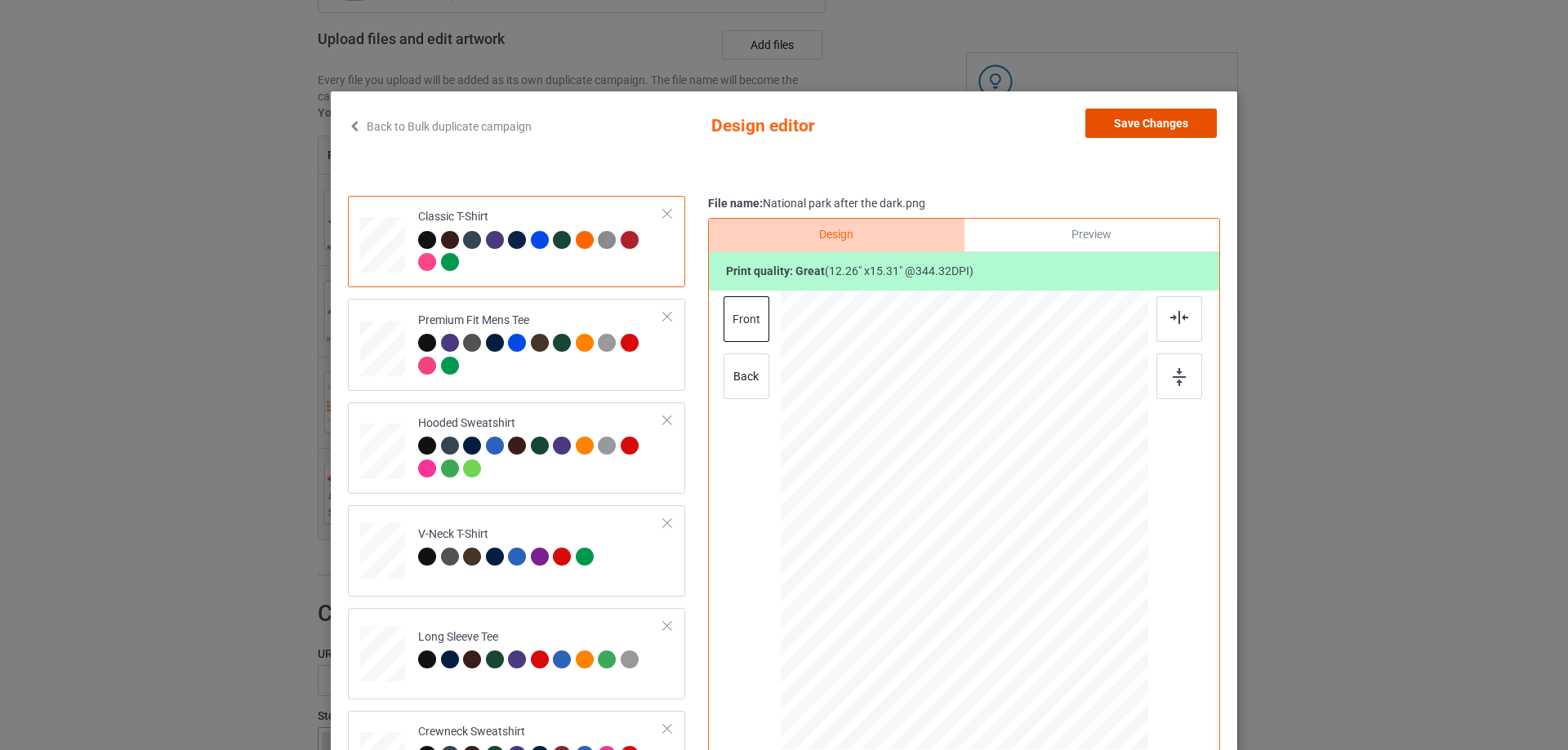
click at [1143, 121] on button "Save Changes" at bounding box center [1151, 123] width 131 height 29
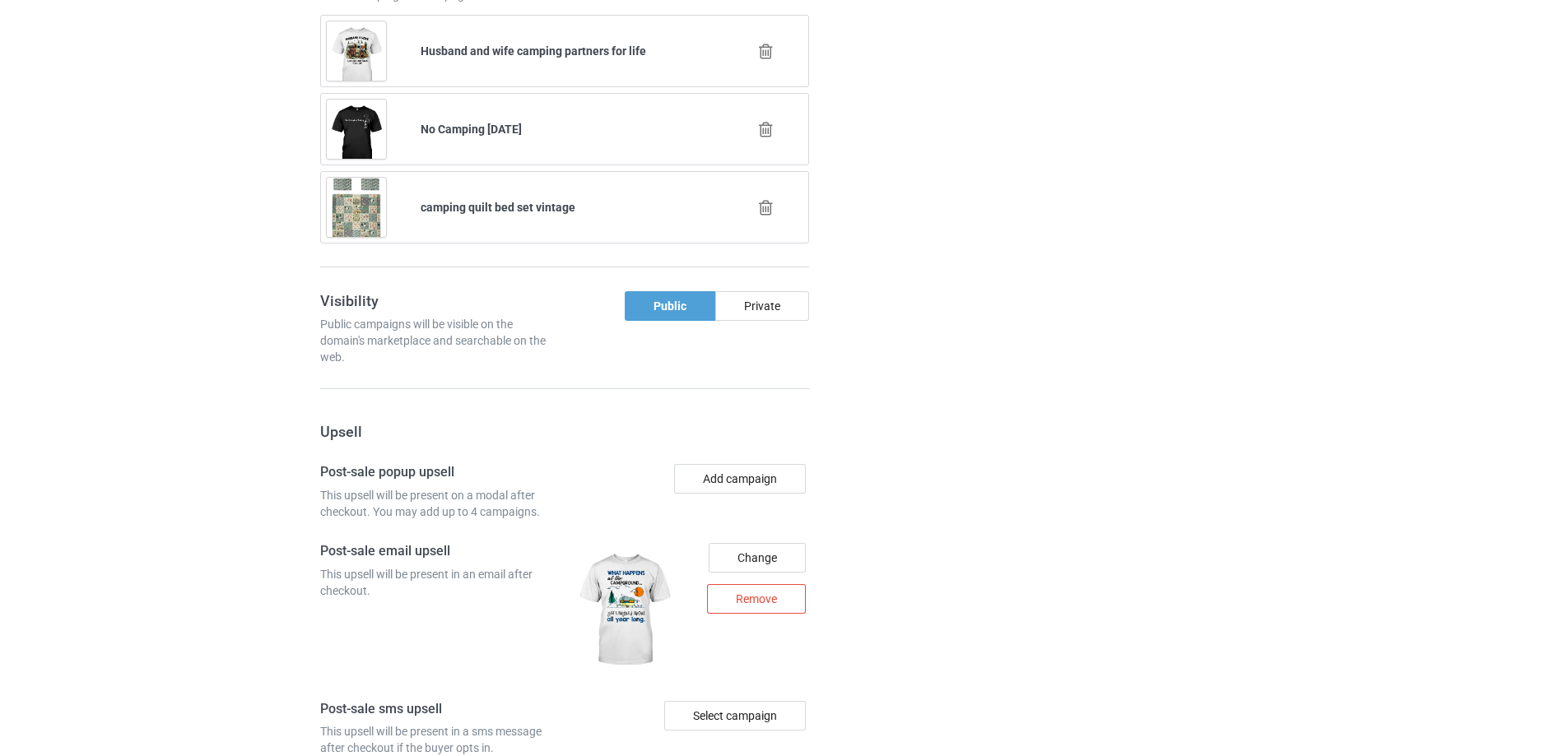
scroll to position [1936, 0]
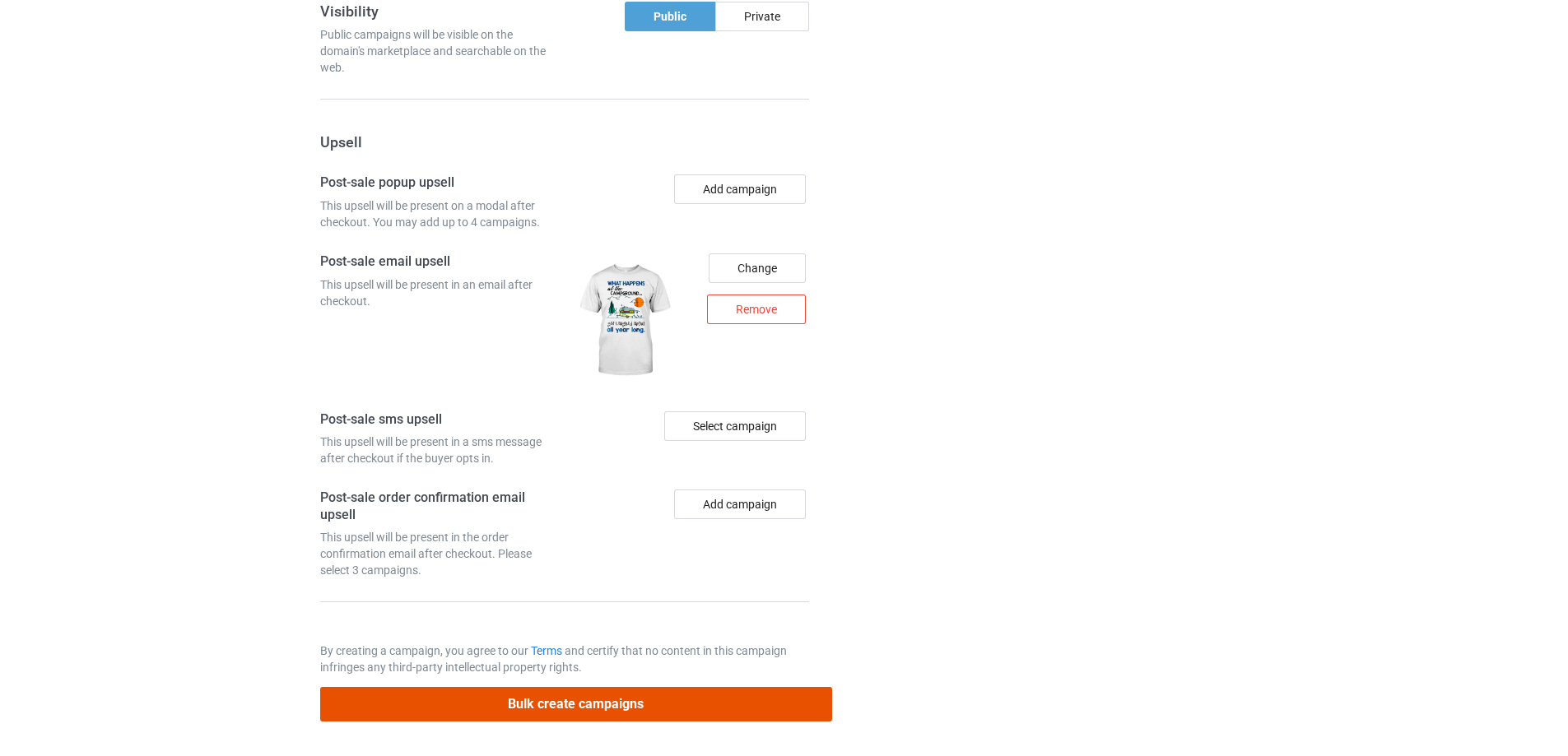
click at [593, 695] on button "Bulk create campaigns" at bounding box center [577, 704] width 512 height 34
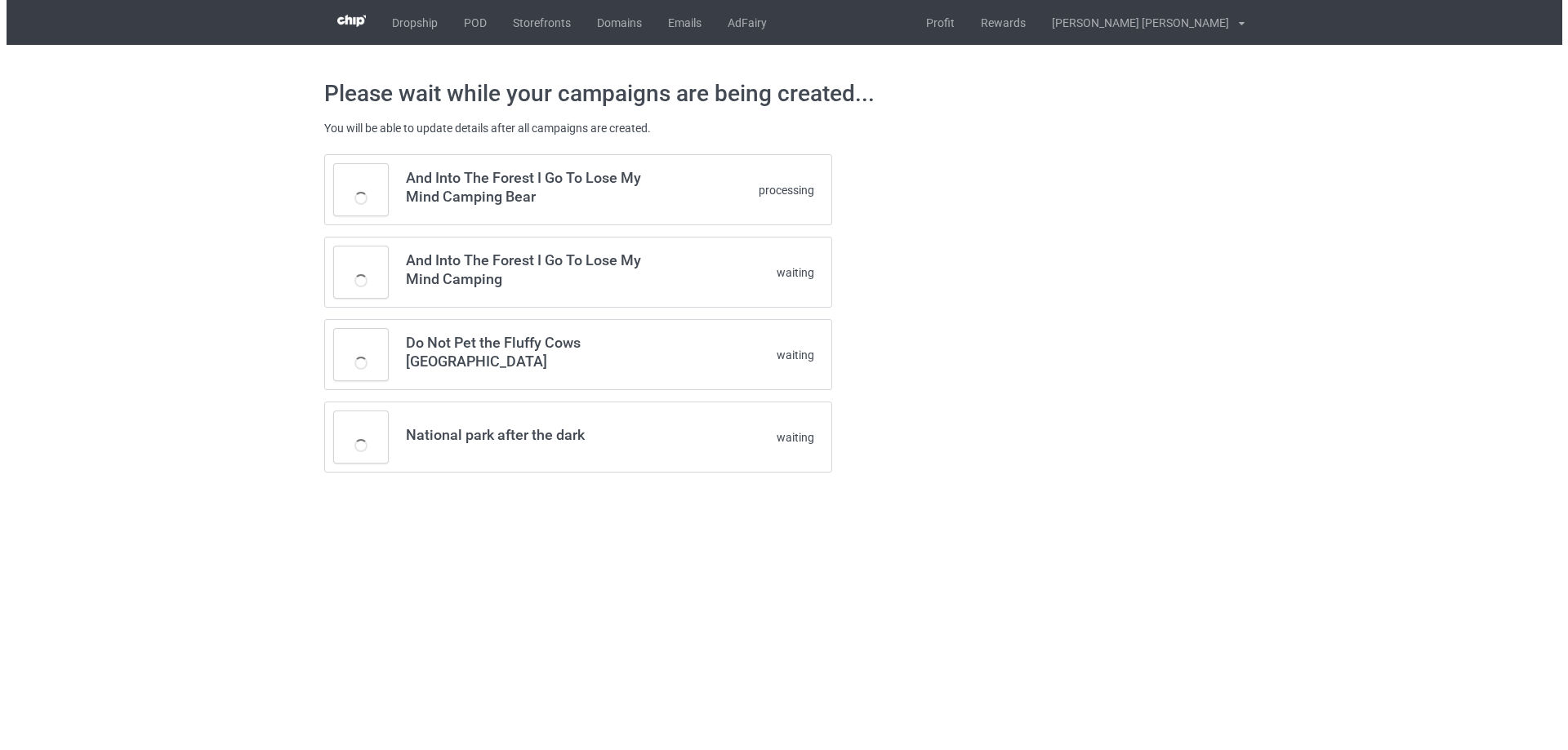
scroll to position [0, 0]
